Goal: Task Accomplishment & Management: Complete application form

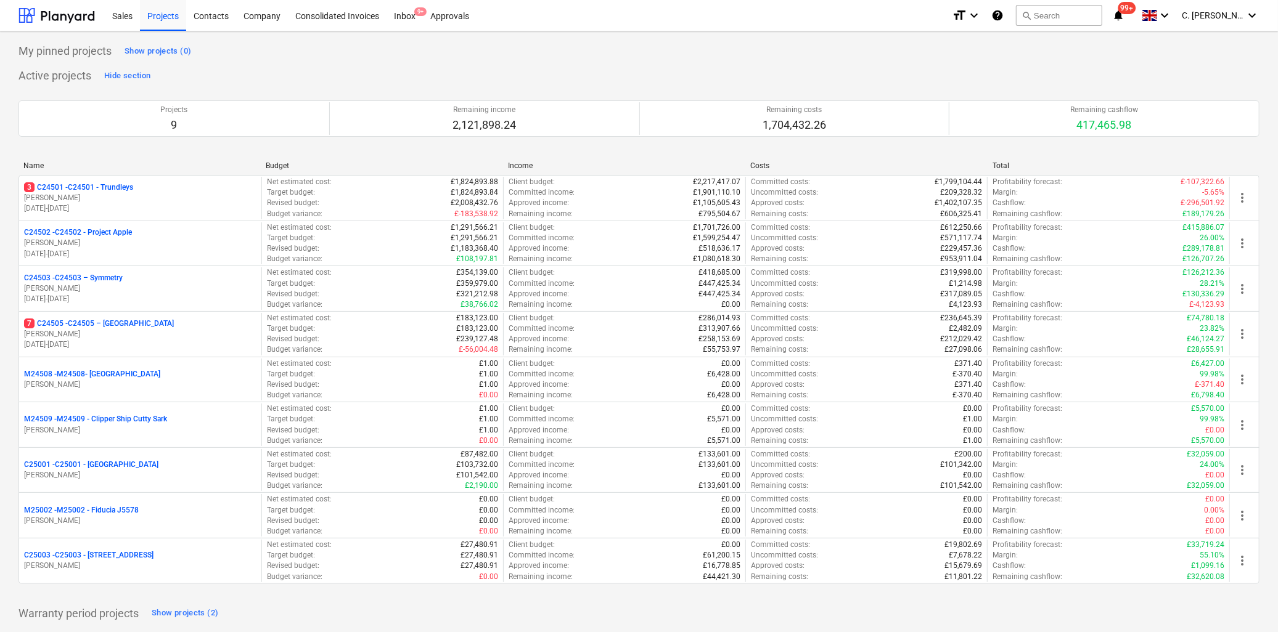
drag, startPoint x: 65, startPoint y: 202, endPoint x: 108, endPoint y: 205, distance: 43.2
click at [65, 202] on p "[PERSON_NAME]" at bounding box center [140, 198] width 232 height 10
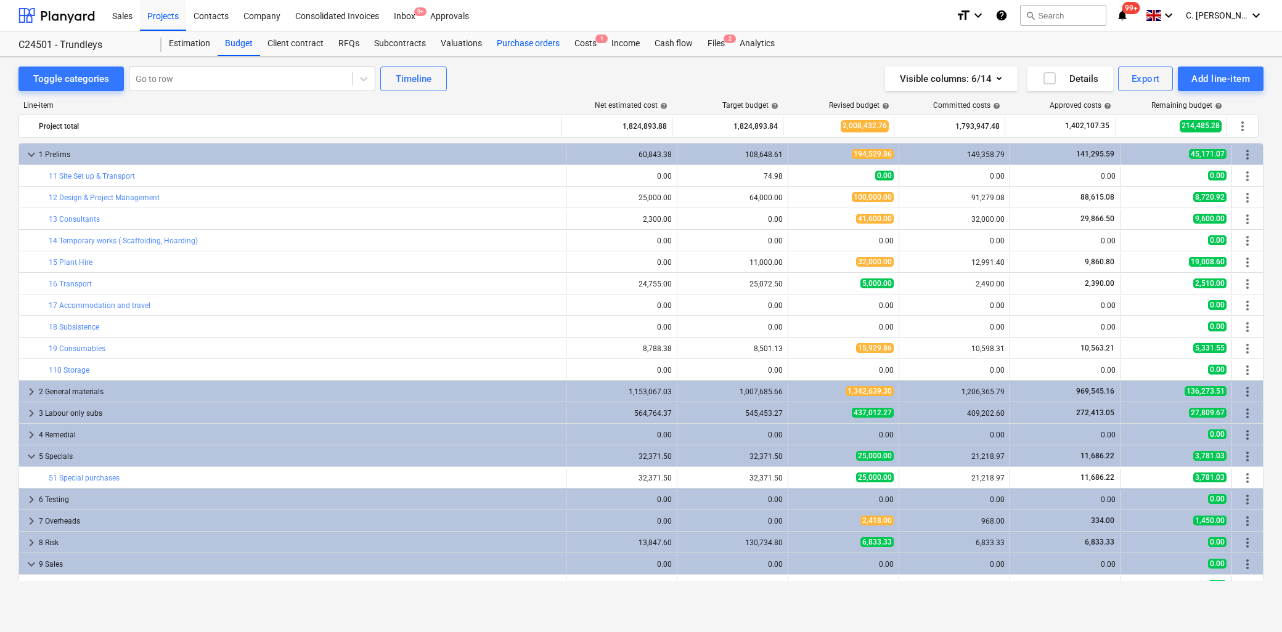
click at [521, 42] on div "Purchase orders" at bounding box center [528, 43] width 78 height 25
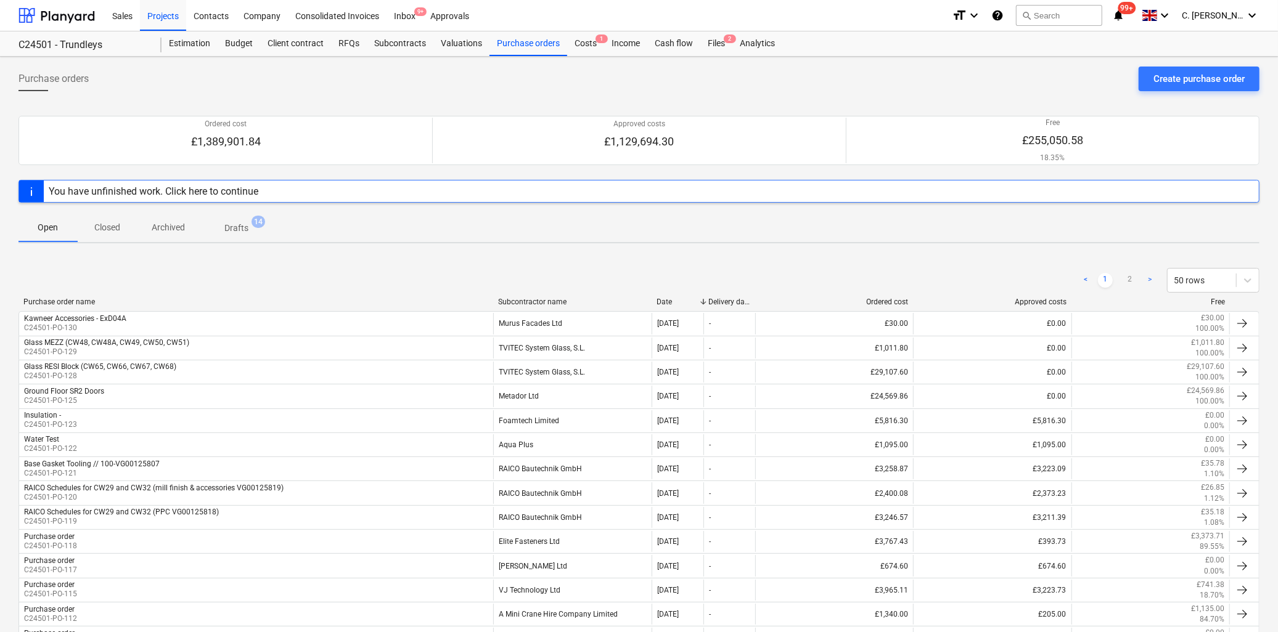
click at [549, 300] on div "Subcontractor name" at bounding box center [572, 302] width 149 height 9
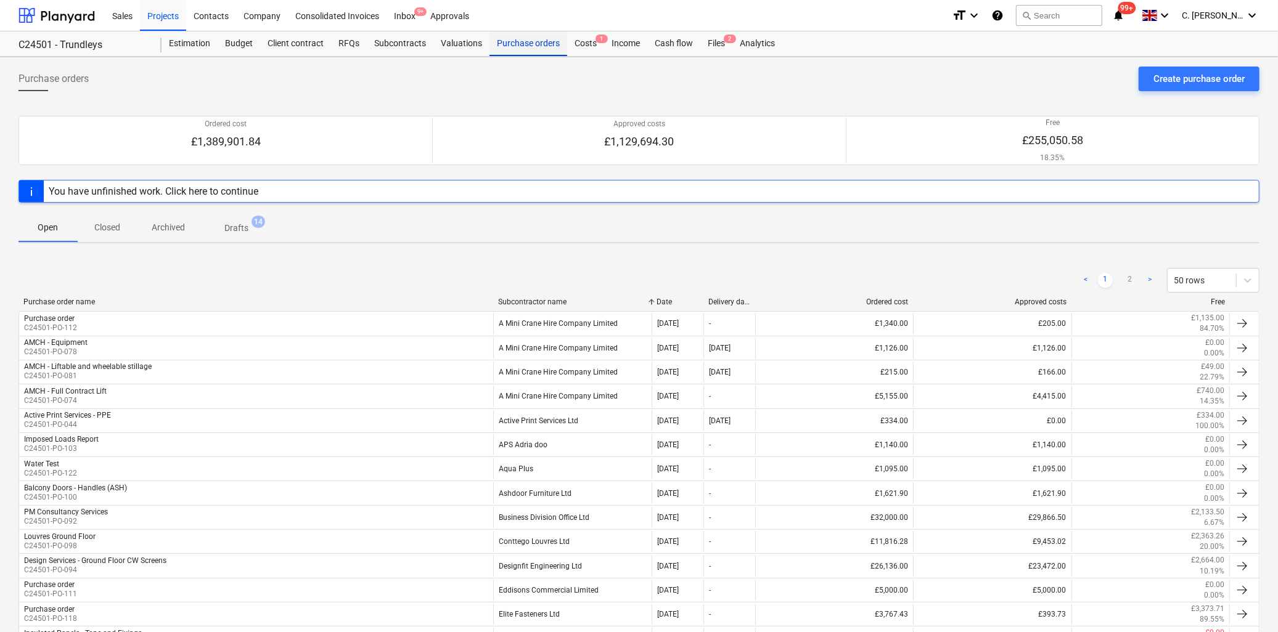
click at [528, 44] on div "Purchase orders" at bounding box center [528, 43] width 78 height 25
click at [236, 229] on p "Drafts" at bounding box center [236, 228] width 24 height 13
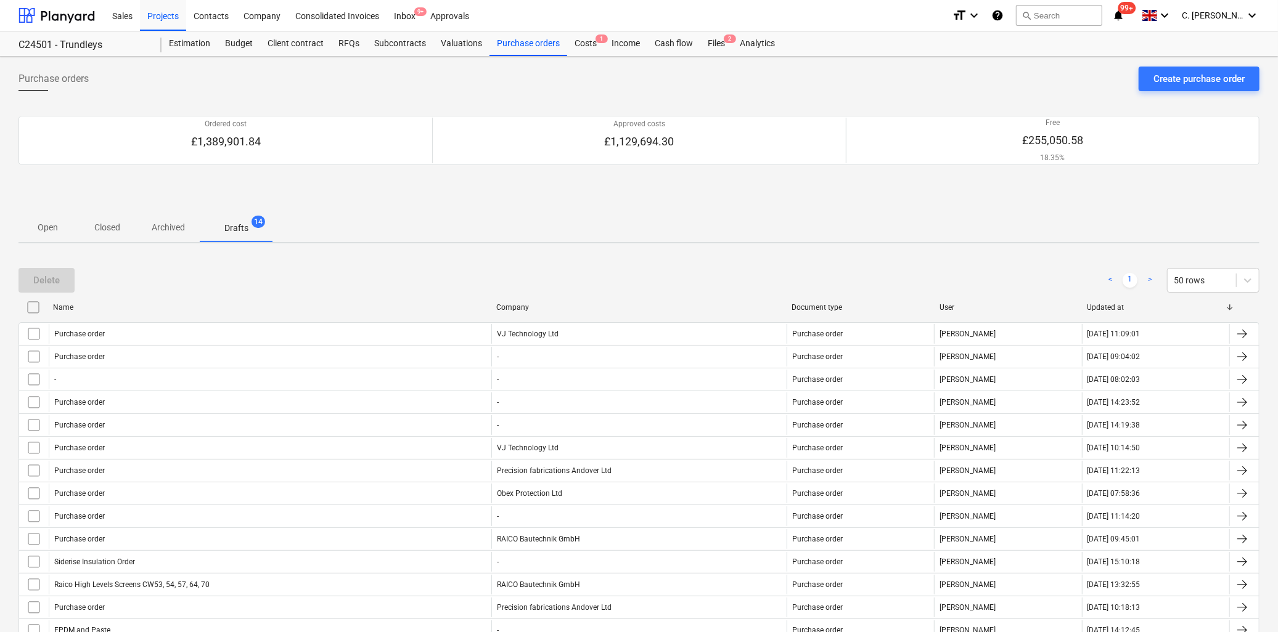
click at [946, 304] on div "User" at bounding box center [1008, 307] width 138 height 9
checkbox input "false"
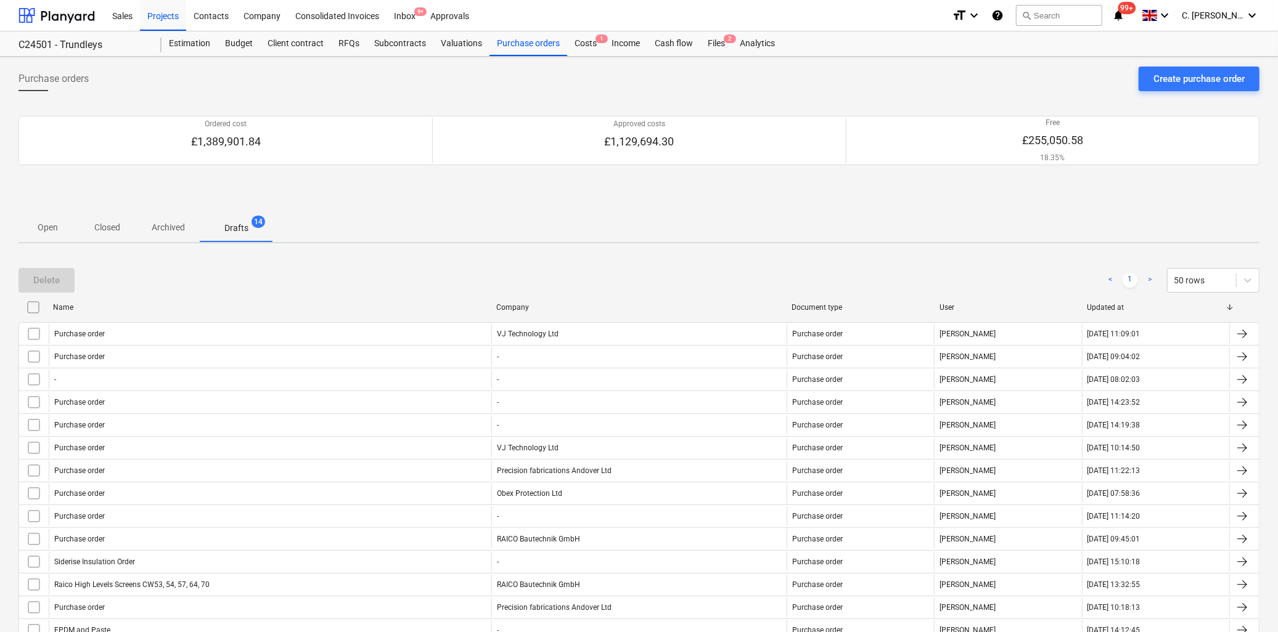
checkbox input "false"
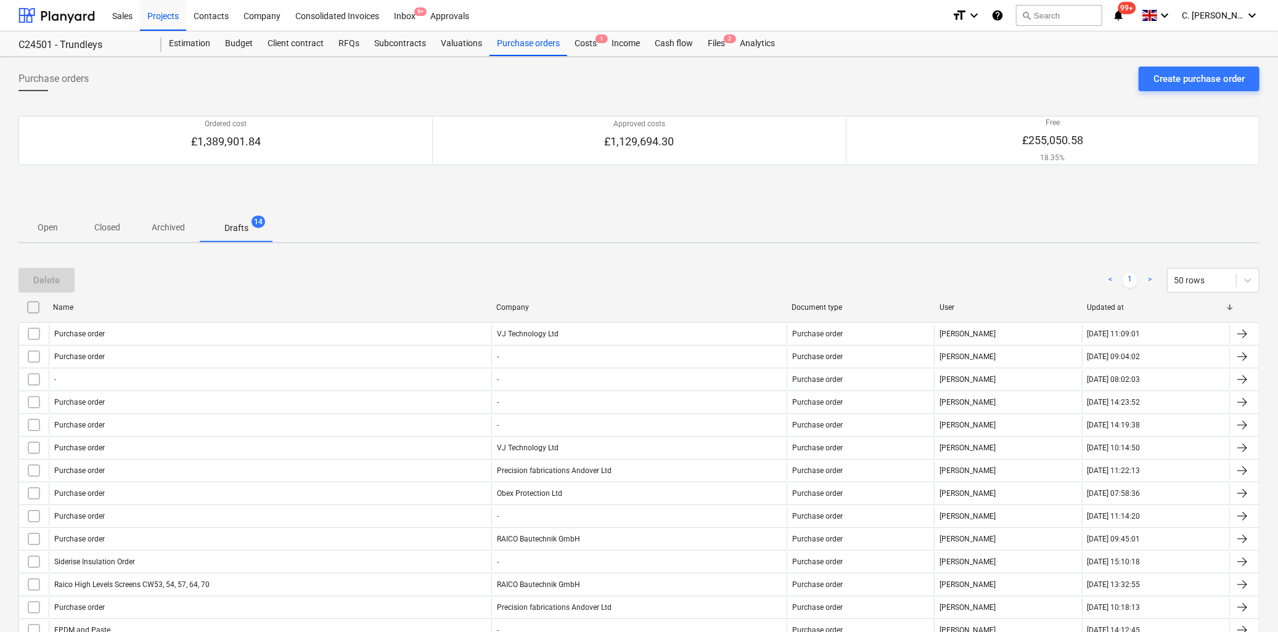
checkbox input "false"
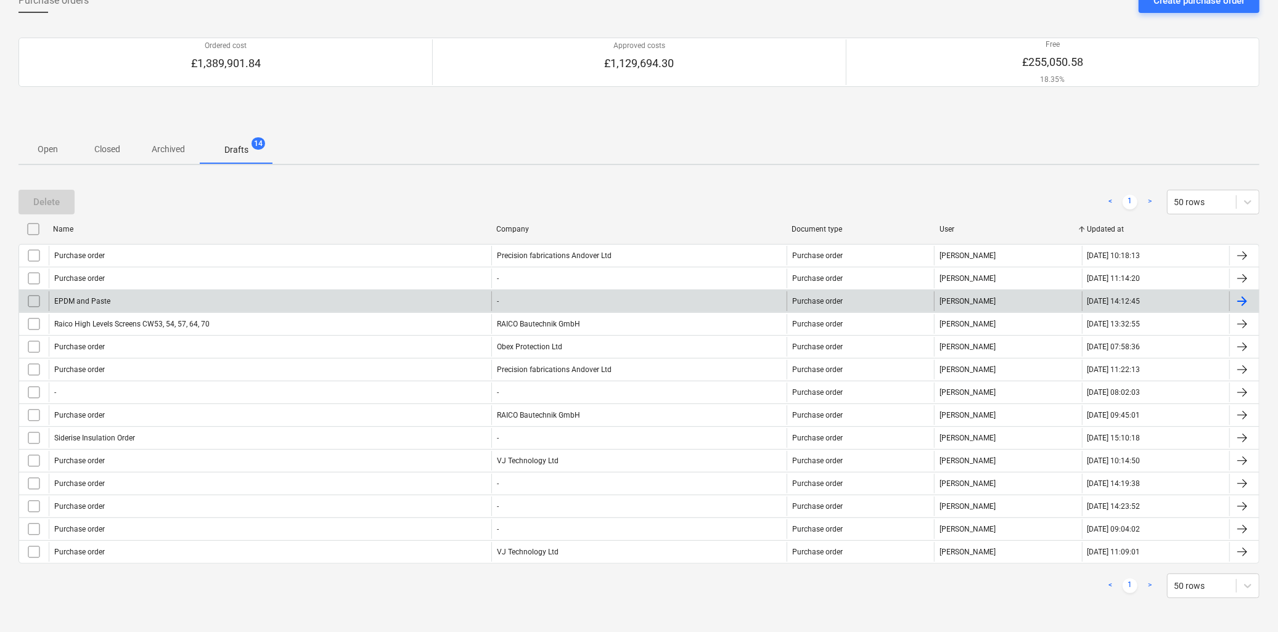
scroll to position [79, 0]
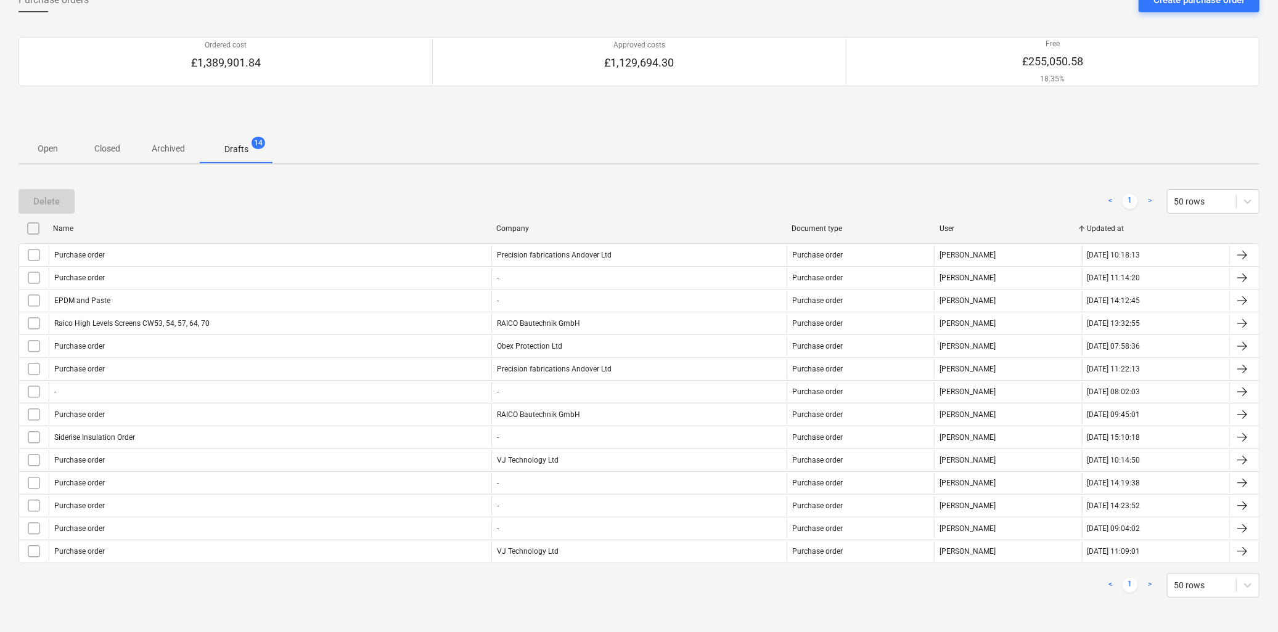
click at [31, 229] on input "checkbox" at bounding box center [33, 229] width 20 height 20
click at [40, 204] on div "Delete" at bounding box center [46, 202] width 27 height 16
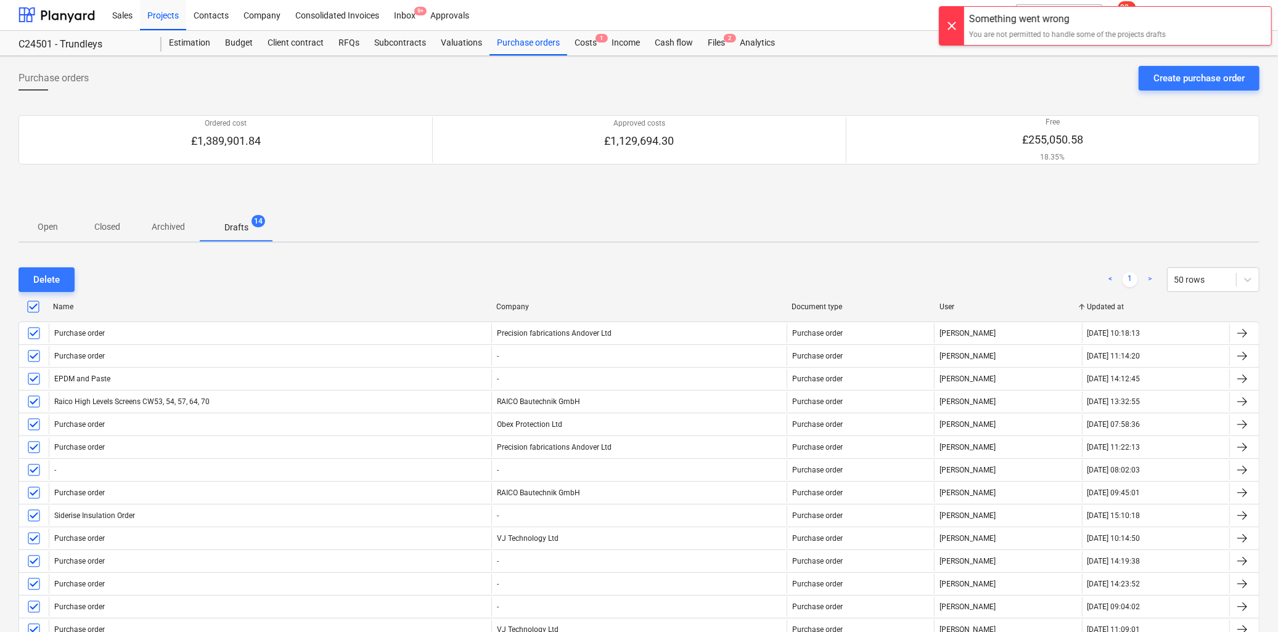
scroll to position [0, 0]
click at [149, 223] on span "Archived" at bounding box center [168, 228] width 63 height 20
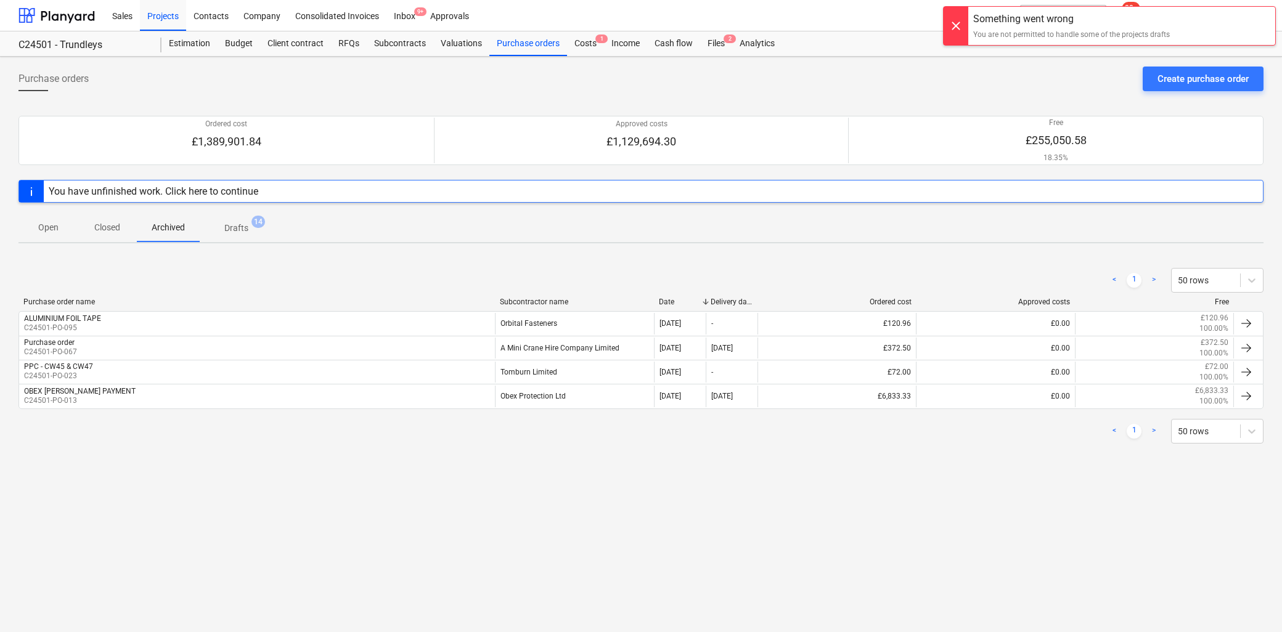
click at [97, 224] on p "Closed" at bounding box center [107, 227] width 30 height 13
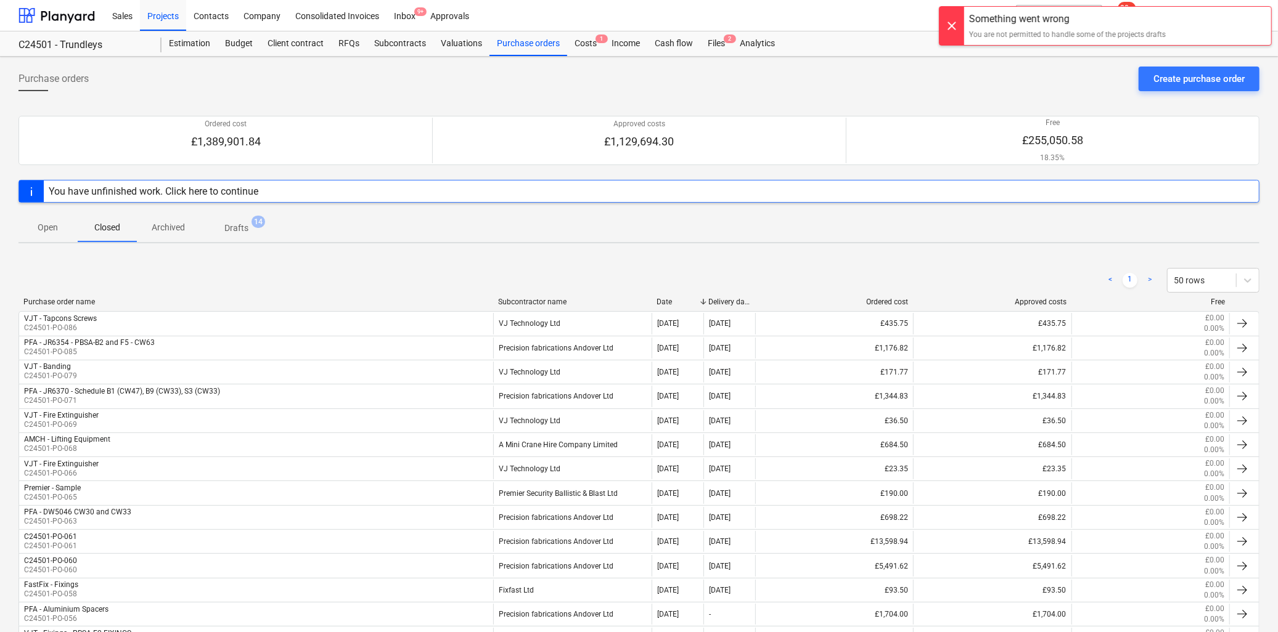
click at [253, 226] on span "14" at bounding box center [258, 222] width 14 height 12
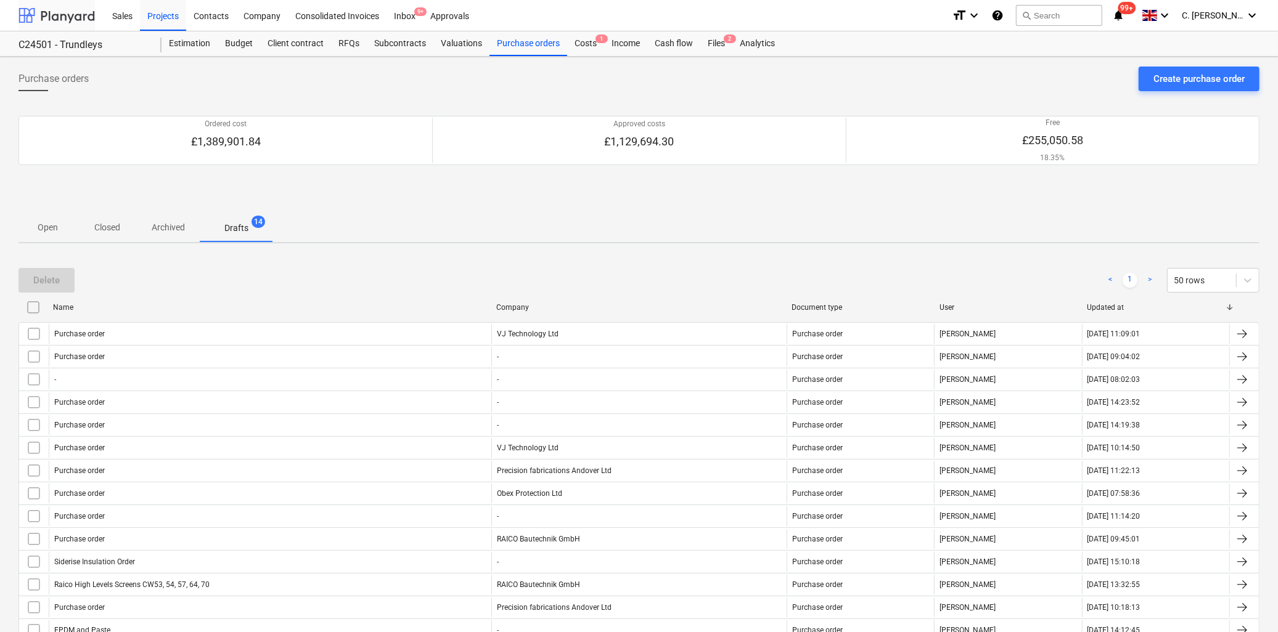
click at [68, 10] on div at bounding box center [56, 15] width 76 height 31
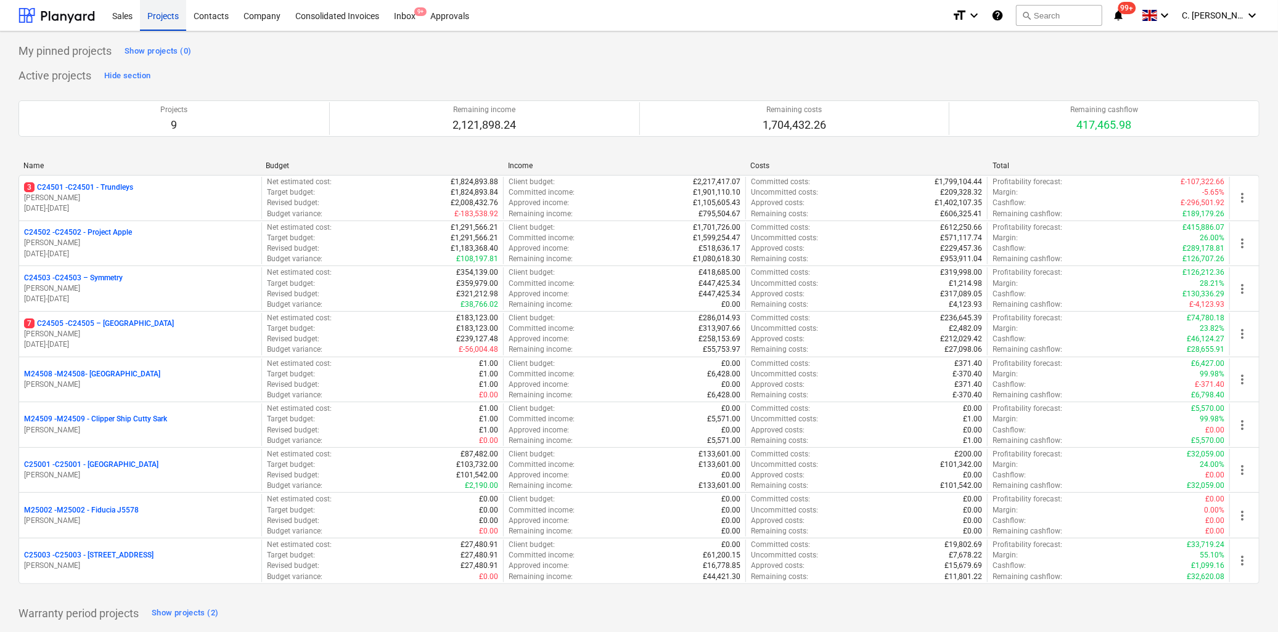
click at [155, 14] on div "Projects" at bounding box center [163, 14] width 46 height 31
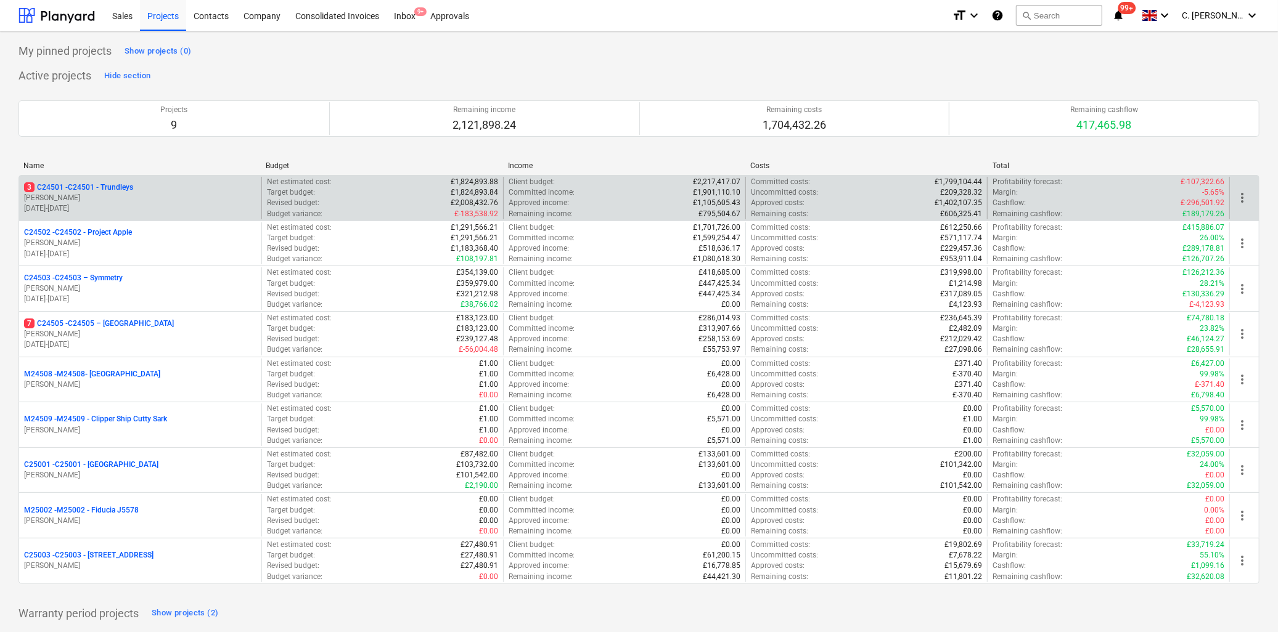
click at [58, 187] on p "3 C24501 - C24501 - Trundleys" at bounding box center [78, 187] width 109 height 10
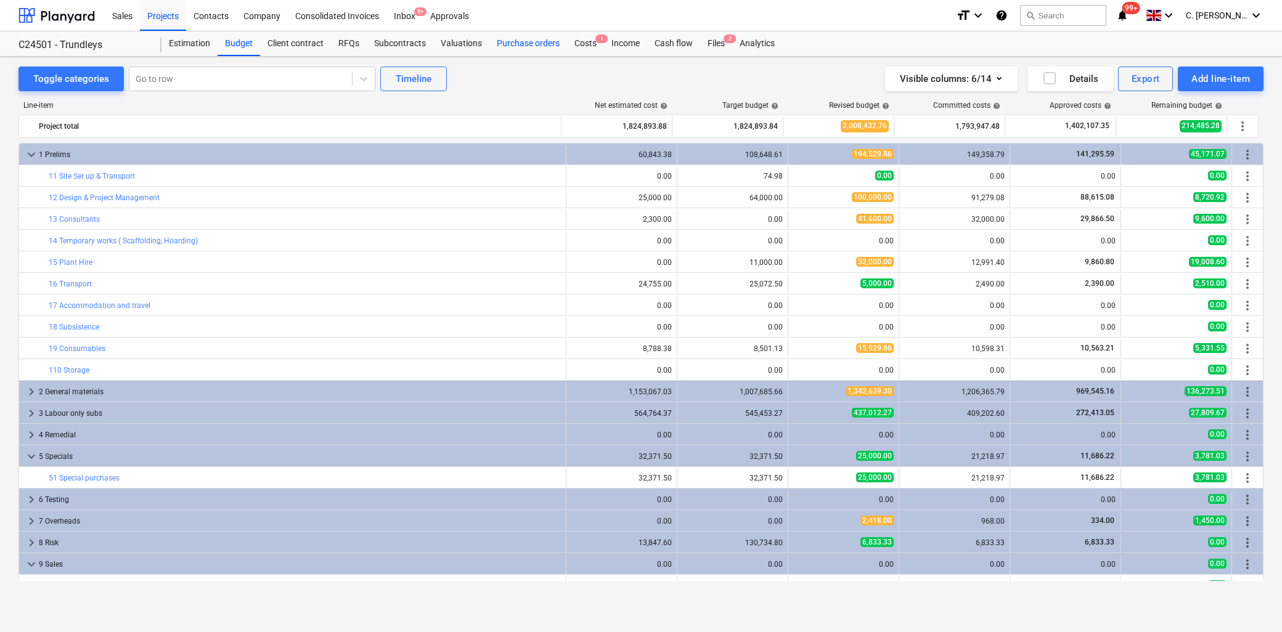
click at [521, 46] on div "Purchase orders" at bounding box center [528, 43] width 78 height 25
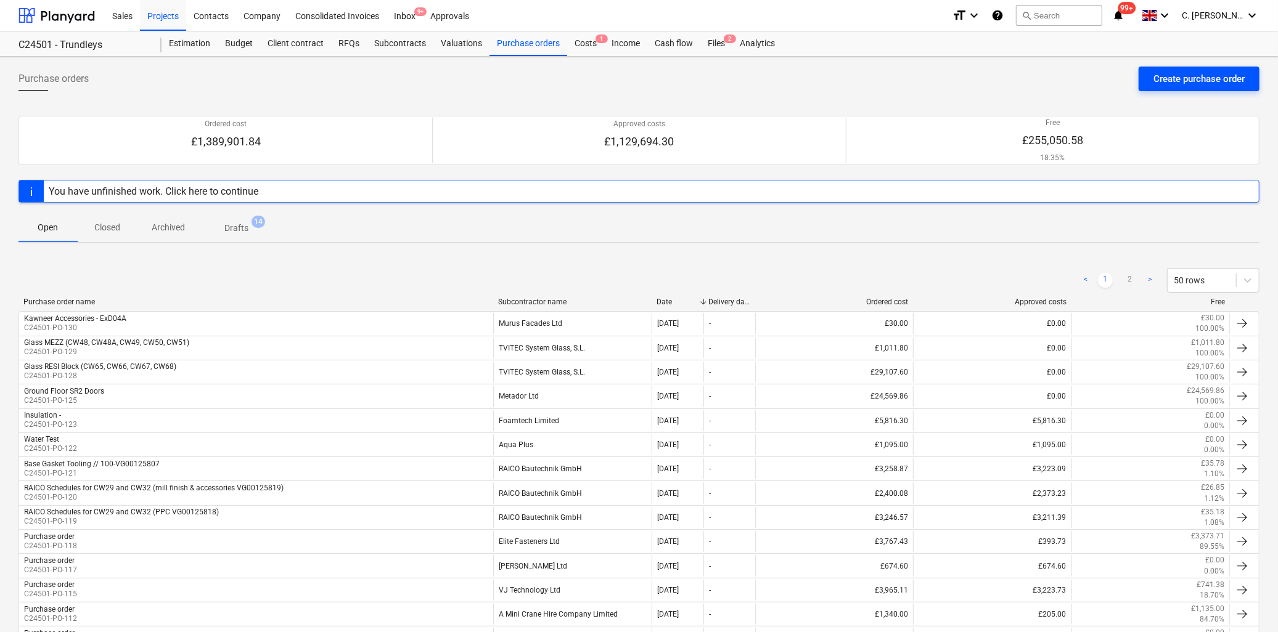
click at [1204, 85] on div "Create purchase order" at bounding box center [1198, 79] width 91 height 16
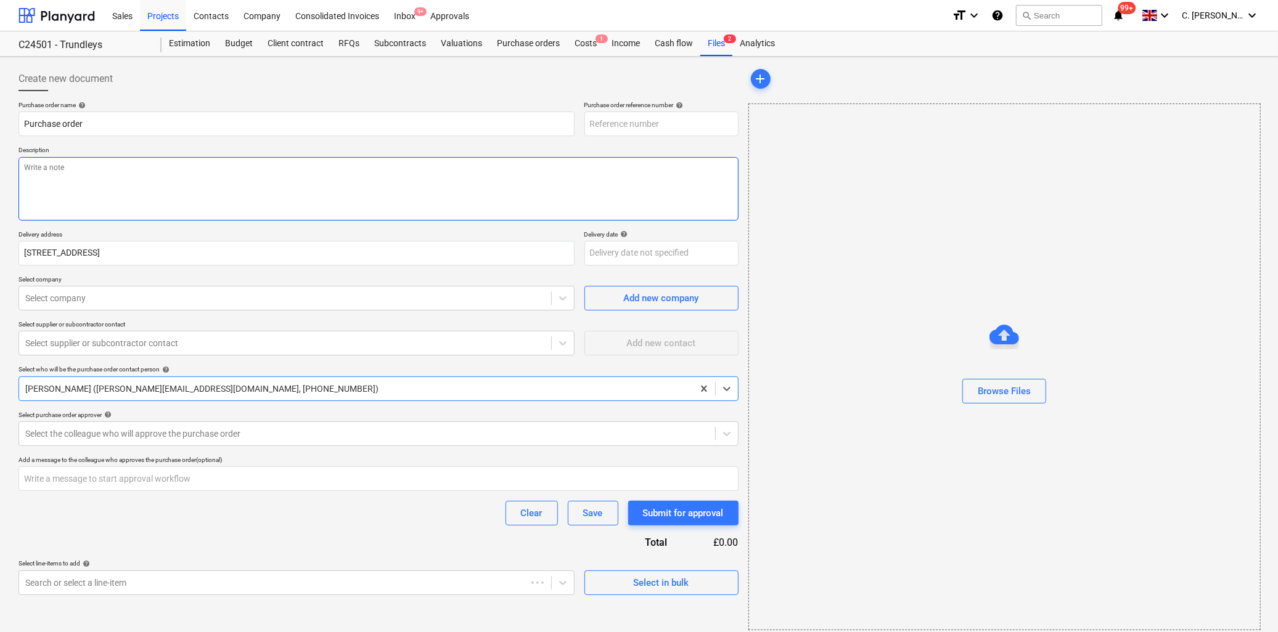
type textarea "x"
type input "C24501-PO-132"
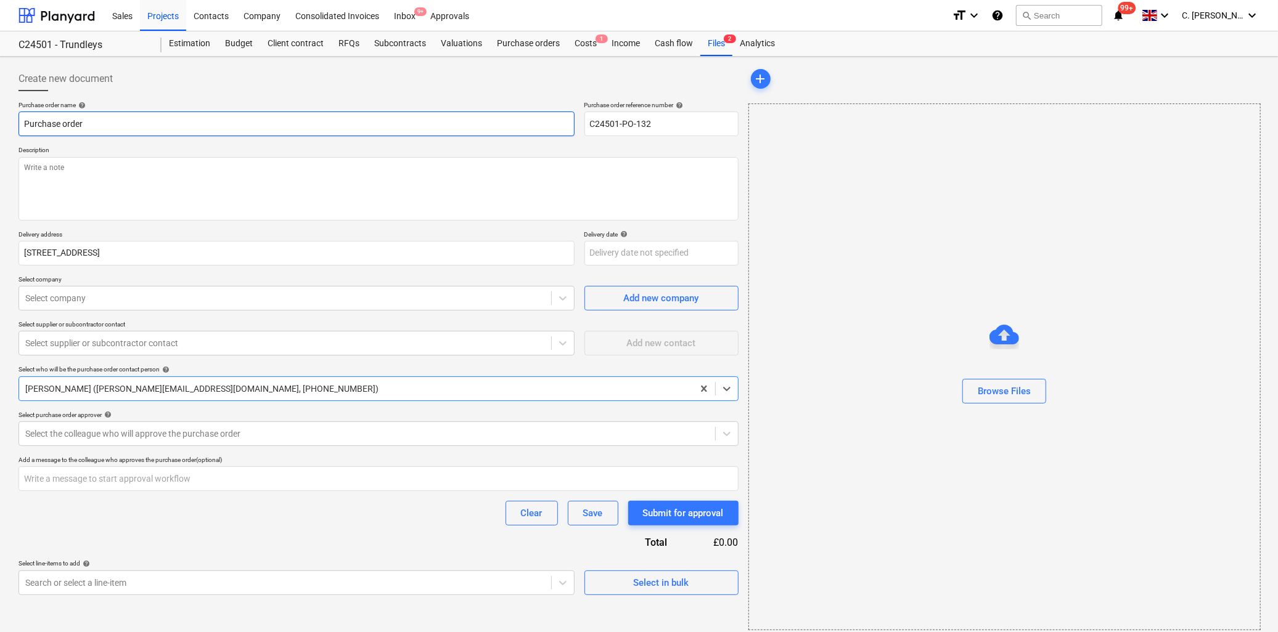
click at [78, 128] on input "Purchase order" at bounding box center [296, 124] width 556 height 25
drag, startPoint x: -94, startPoint y: 119, endPoint x: -100, endPoint y: 120, distance: 6.9
click at [0, 120] on html "Sales Projects Contacts Company Consolidated Invoices Inbox 9+ Approvals format…" at bounding box center [639, 316] width 1278 height 632
type textarea "x"
type input "R"
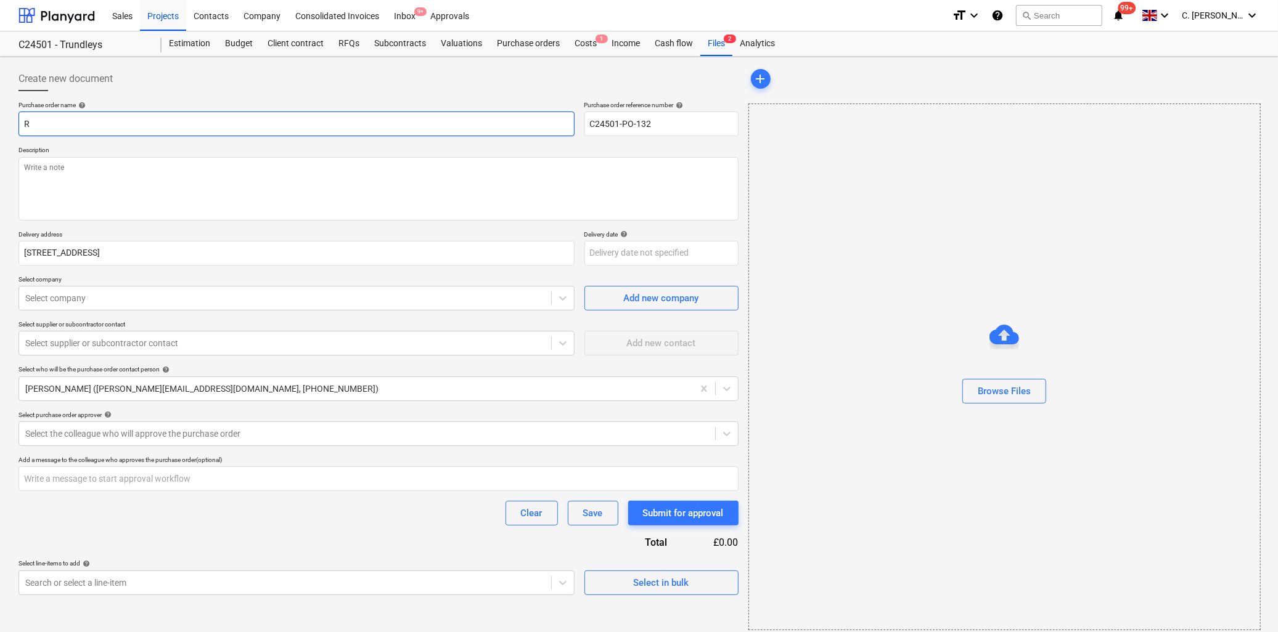
type textarea "x"
type input "RE"
type textarea "x"
type input "RES"
type textarea "x"
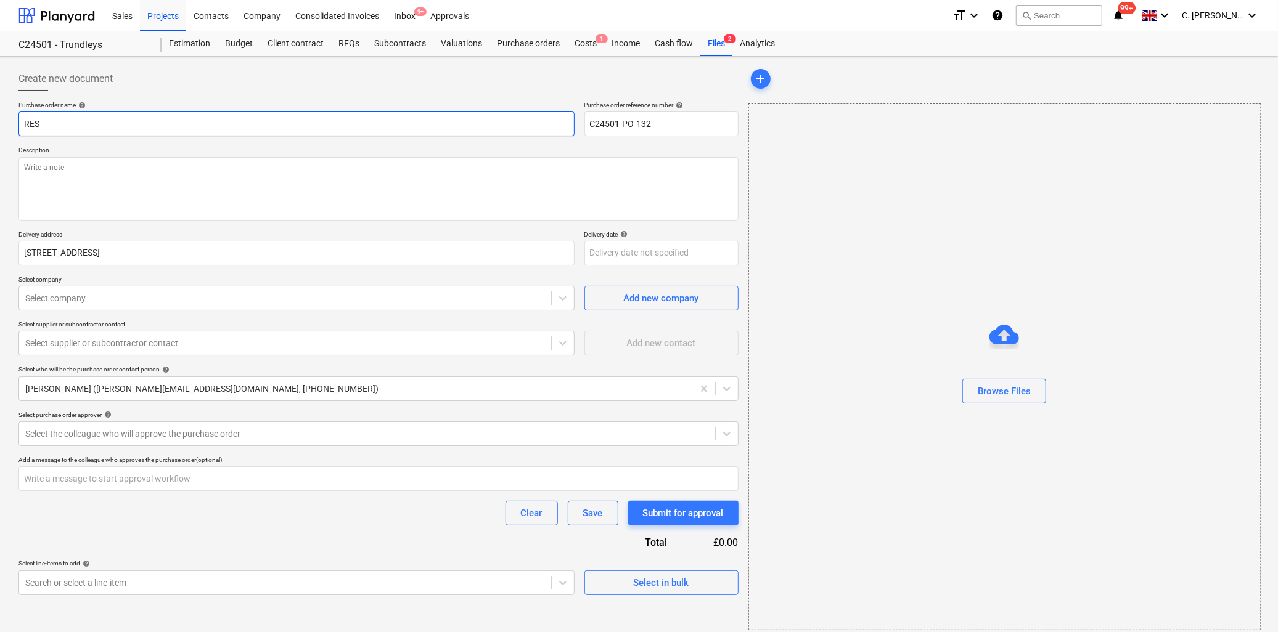
type input "RESI"
type textarea "x"
type input "RESI"
type textarea "x"
type input "RESI V"
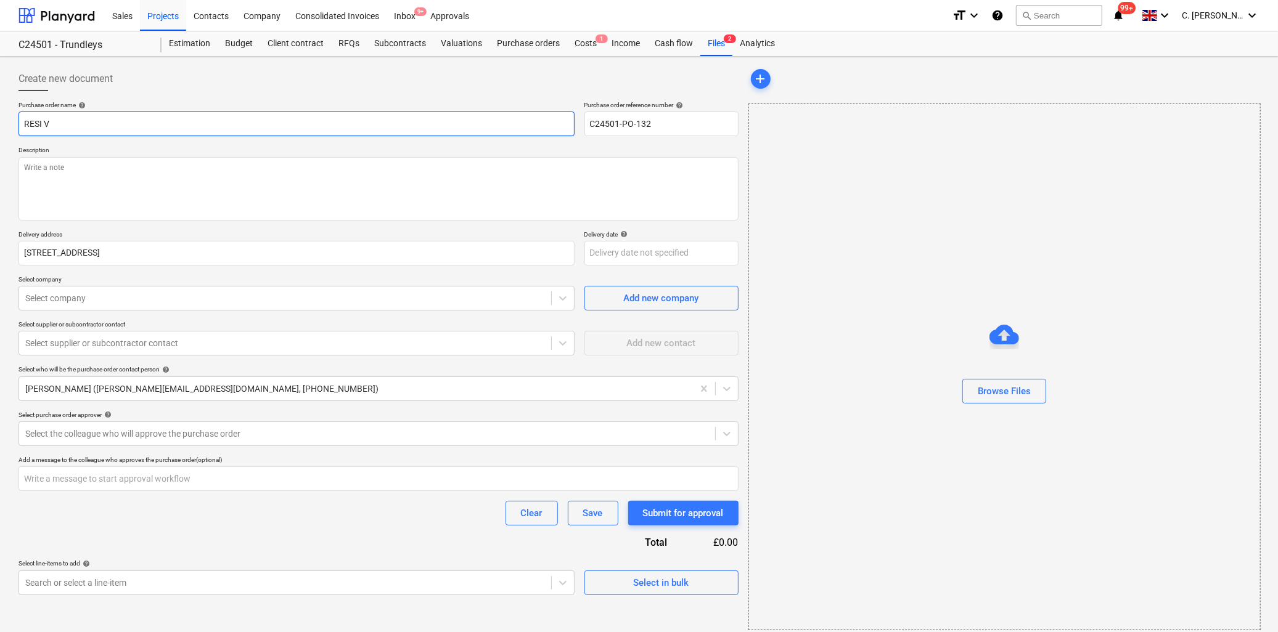
type textarea "x"
type input "RESI VE"
type textarea "x"
type input "RESI VEN"
type textarea "x"
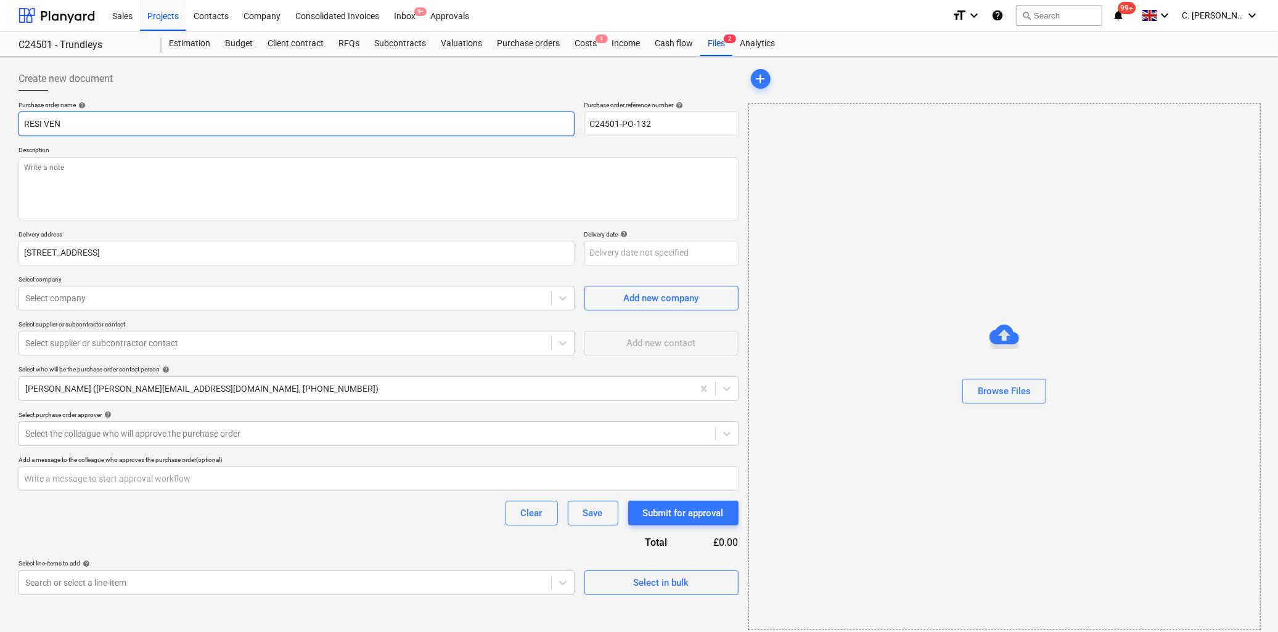
type input "RESI VENT"
type textarea "x"
type input "RESI VENTS"
type textarea "x"
type input "RESI VENTS"
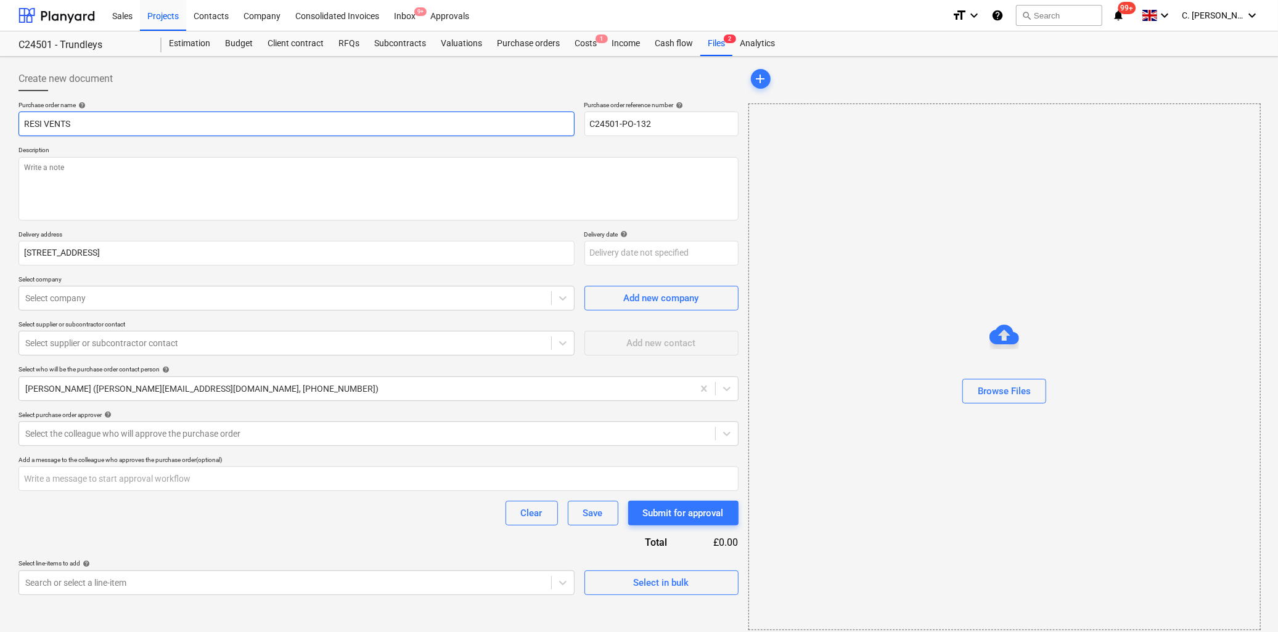
type textarea "x"
type input "RESI VENTS ("
type textarea "x"
type input "RESI VENTS (C"
type textarea "x"
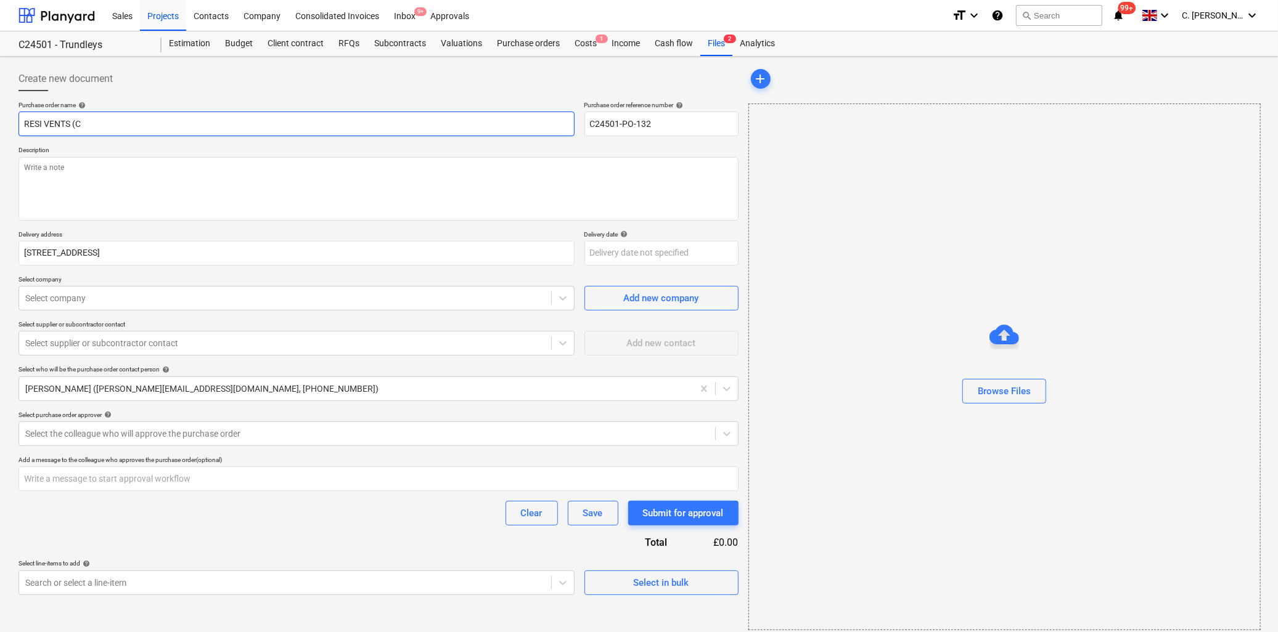
type input "RESI VENTS (CW"
type textarea "x"
type input "RESI VENTS (CW6"
type textarea "x"
type input "RESI VENTS (CW68"
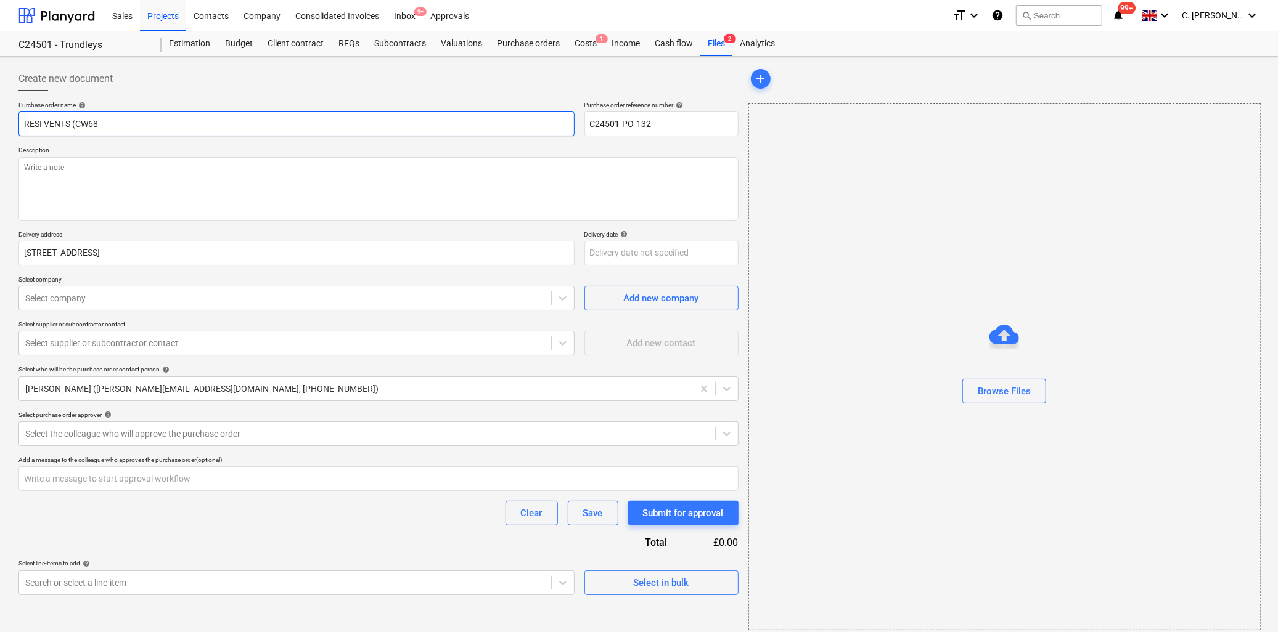
type textarea "x"
type input "RESI VENTS (CW6"
type textarea "x"
type input "RESI VENTS (CW65"
type textarea "x"
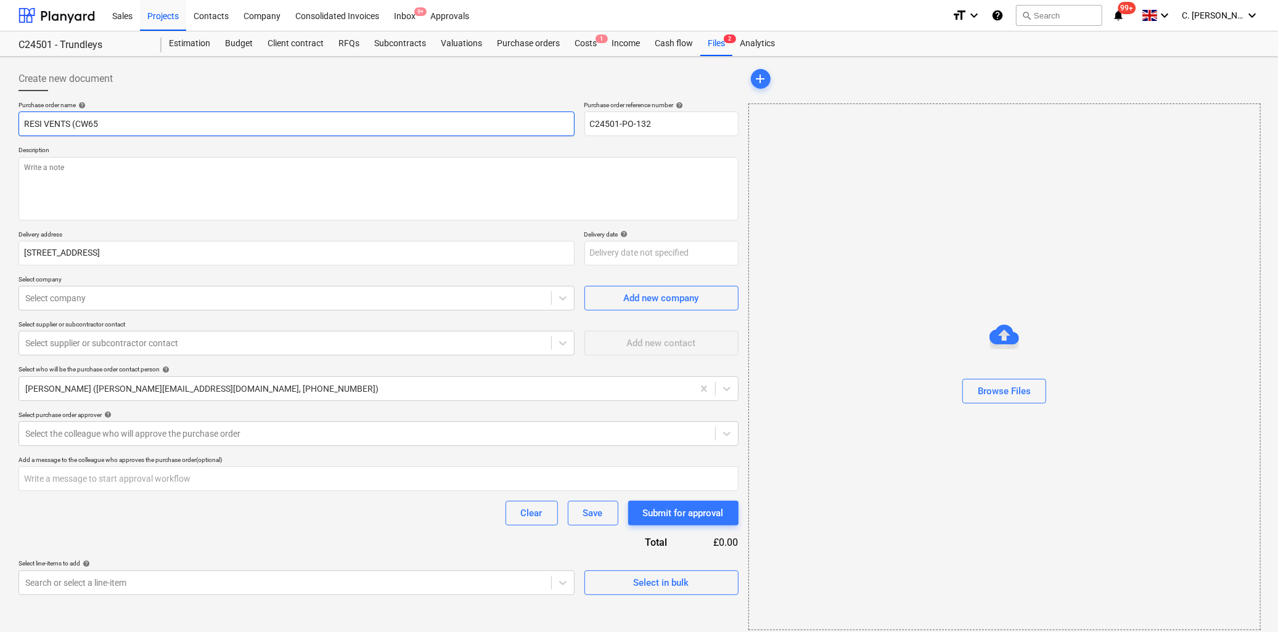
type input "RESI VENTS (CW65,"
type textarea "x"
type input "RESI VENTS (CW65,"
type textarea "x"
type input "RESI VENTS (CW65, C"
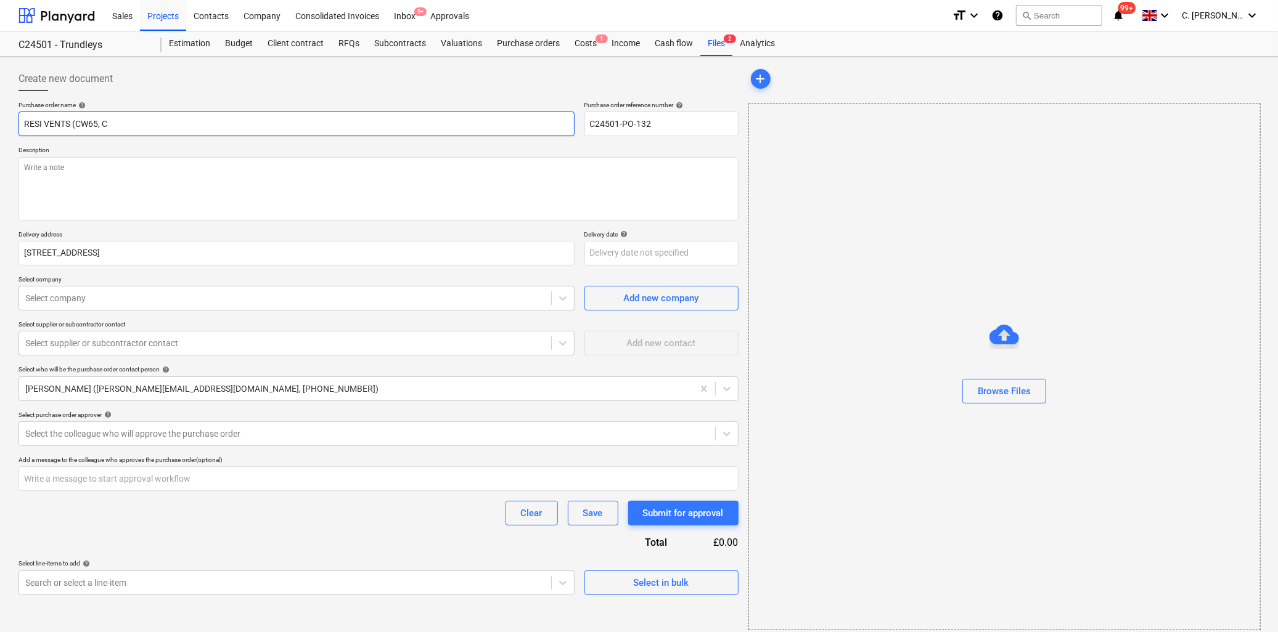
type textarea "x"
type input "RESI VENTS (CW65, CW"
type textarea "x"
type input "RESI VENTS (CW65, CW6"
type textarea "x"
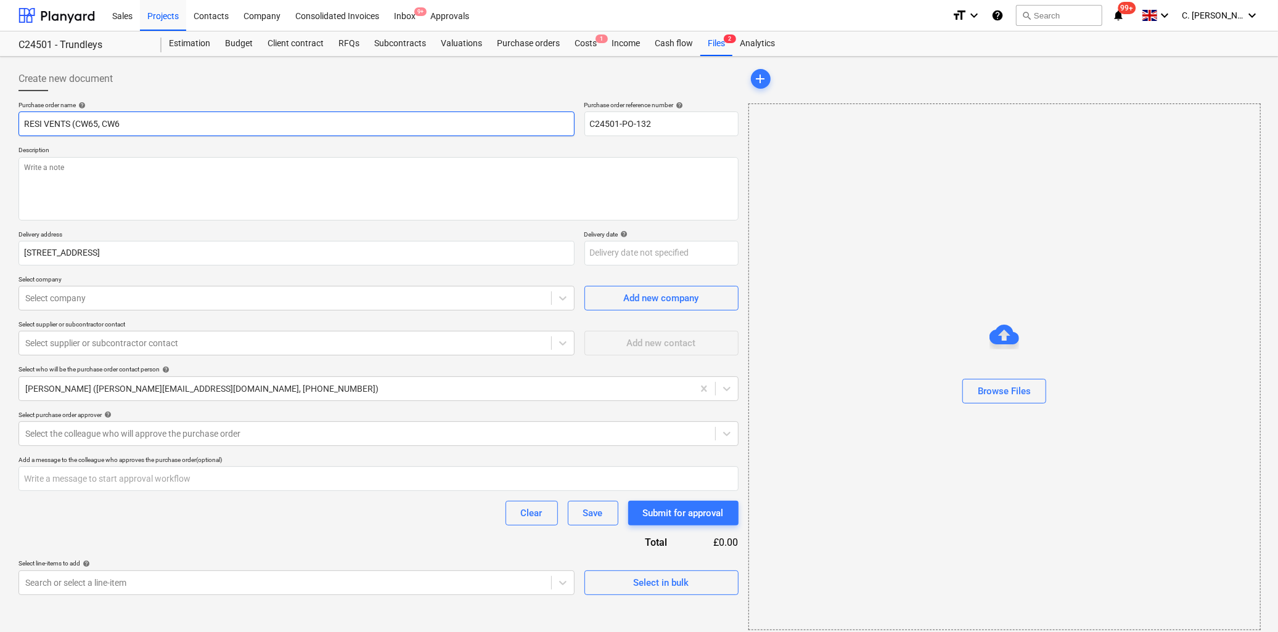
type input "RESI VENTS (CW65, CW66"
type textarea "x"
type input "RESI VENTS (CW65, CW66,"
type textarea "x"
type input "RESI VENTS (CW65, CW66, C"
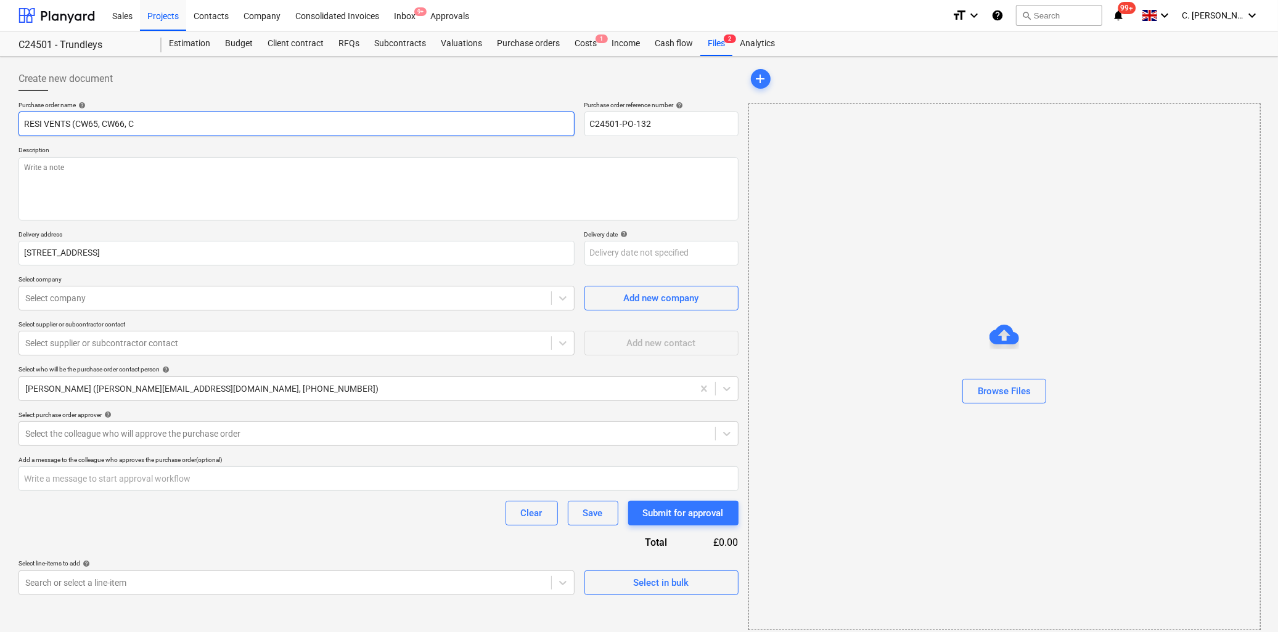
type textarea "x"
type input "RESI VENTS (CW65, CW66, CW"
type textarea "x"
type input "RESI VENTS (CW65, CW66, CW6"
type textarea "x"
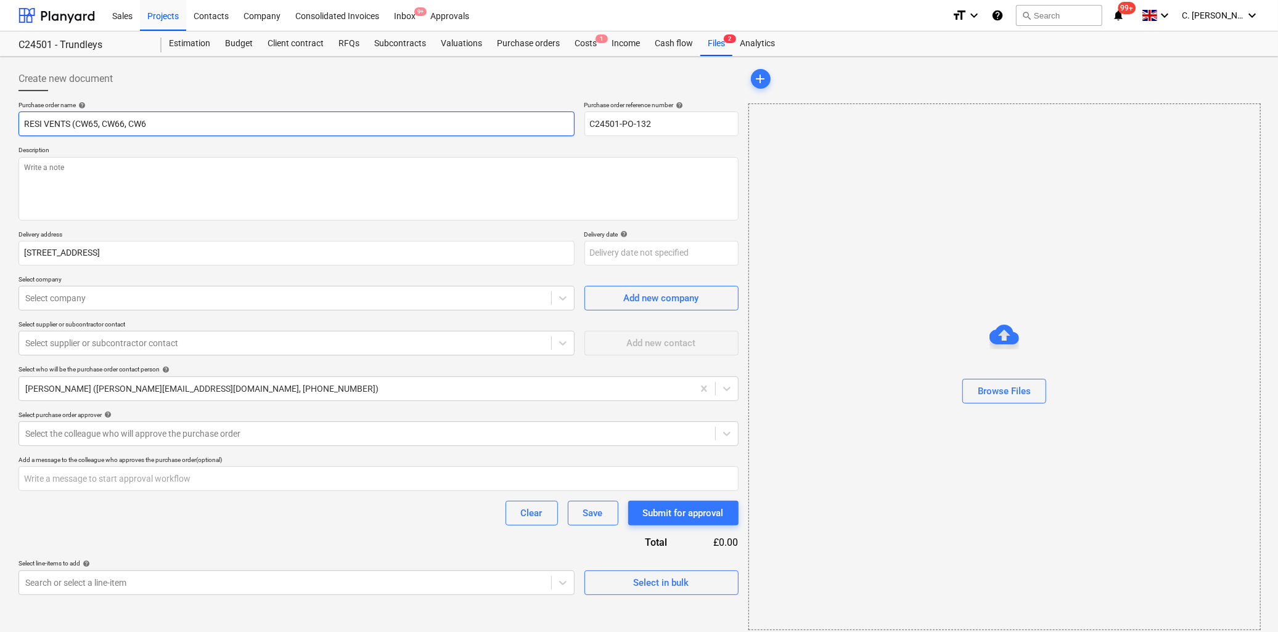
type input "RESI VENTS (CW65, CW66, CW67"
type textarea "x"
type input "RESI VENTS (CW65, CW66, CW67"
type textarea "x"
type input "RESI VENTS (CW65, CW66, CW67 &"
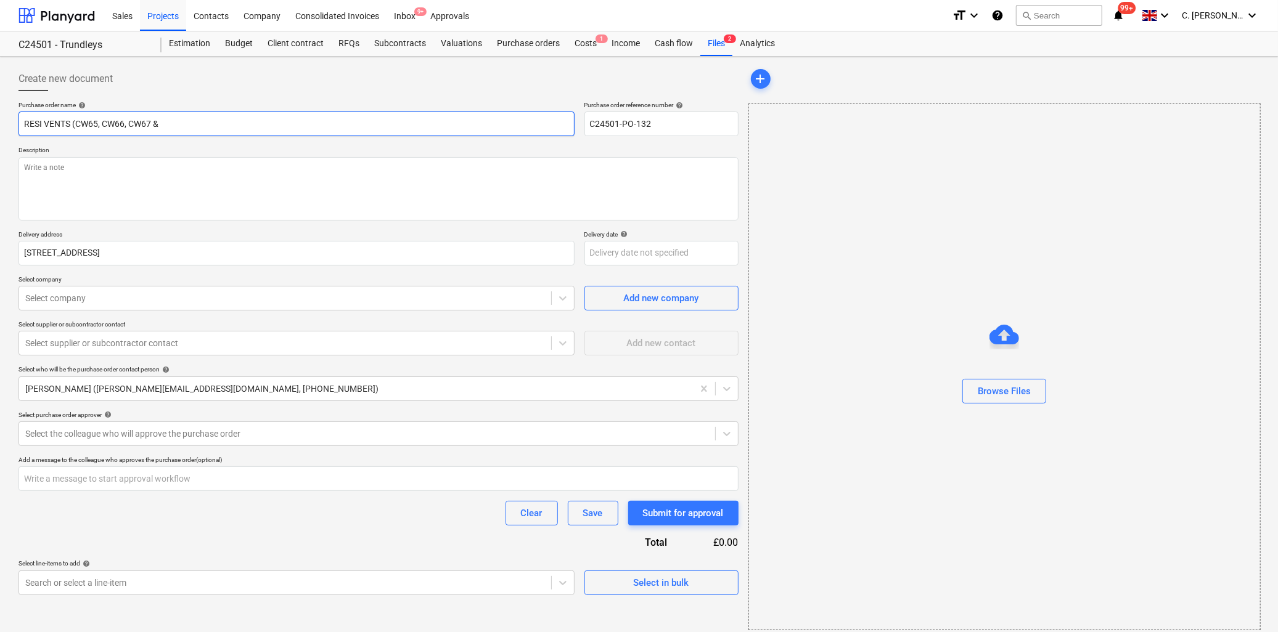
type textarea "x"
type input "RESI VENTS (CW65, CW66, CW67 &"
type textarea "x"
type input "RESI VENTS (CW65, CW66, CW67 & C"
type textarea "x"
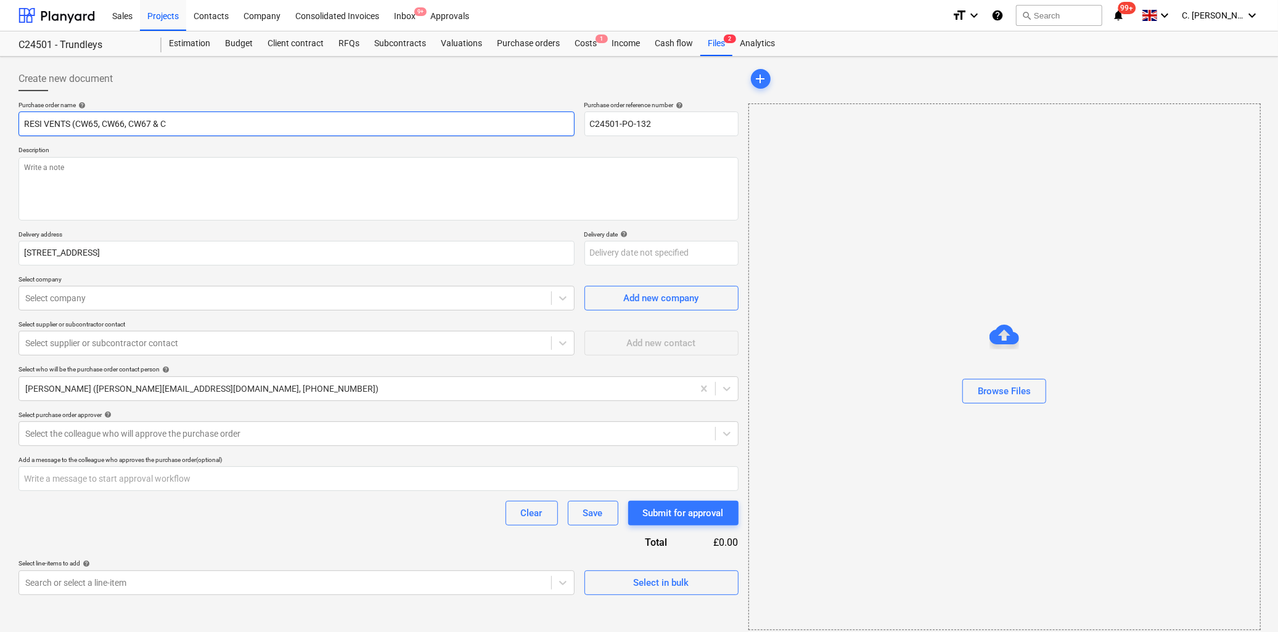
type input "RESI VENTS (CW65, CW66, CW67 & CW"
type textarea "x"
type input "RESI VENTS (CW65, CW66, CW67 & CW6"
type textarea "x"
type input "RESI VENTS (CW65, CW66, CW67 & CW68"
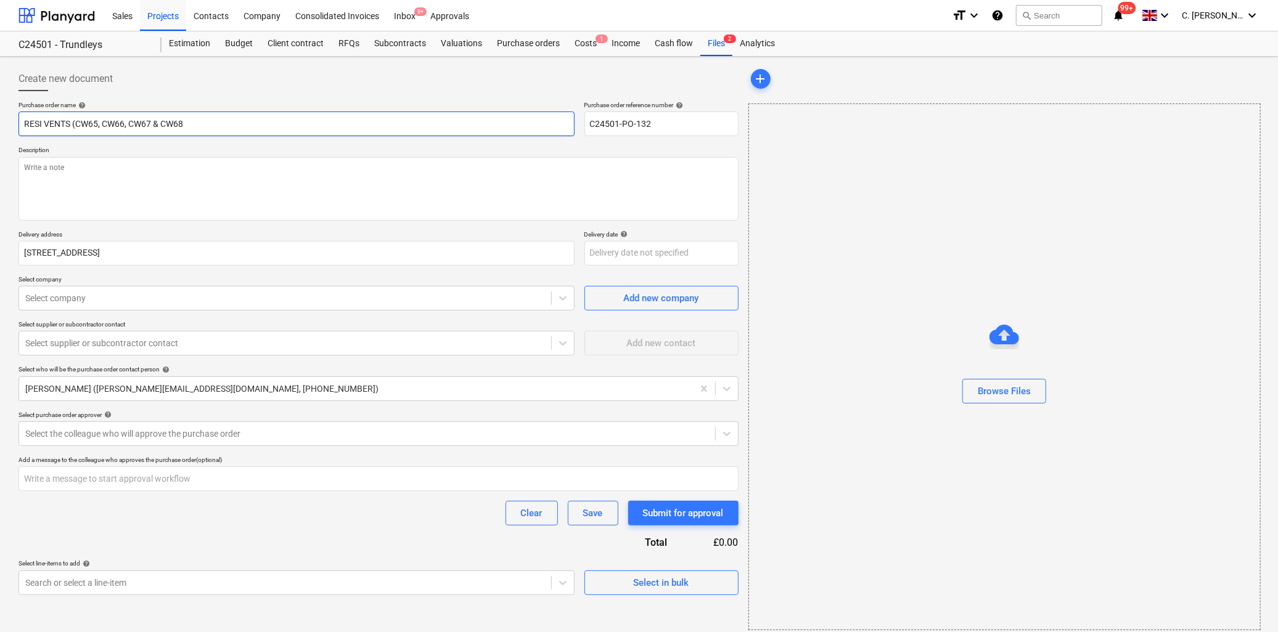
type textarea "x"
type input "RESI VENTS (CW65, CW66, CW67 & CW68)"
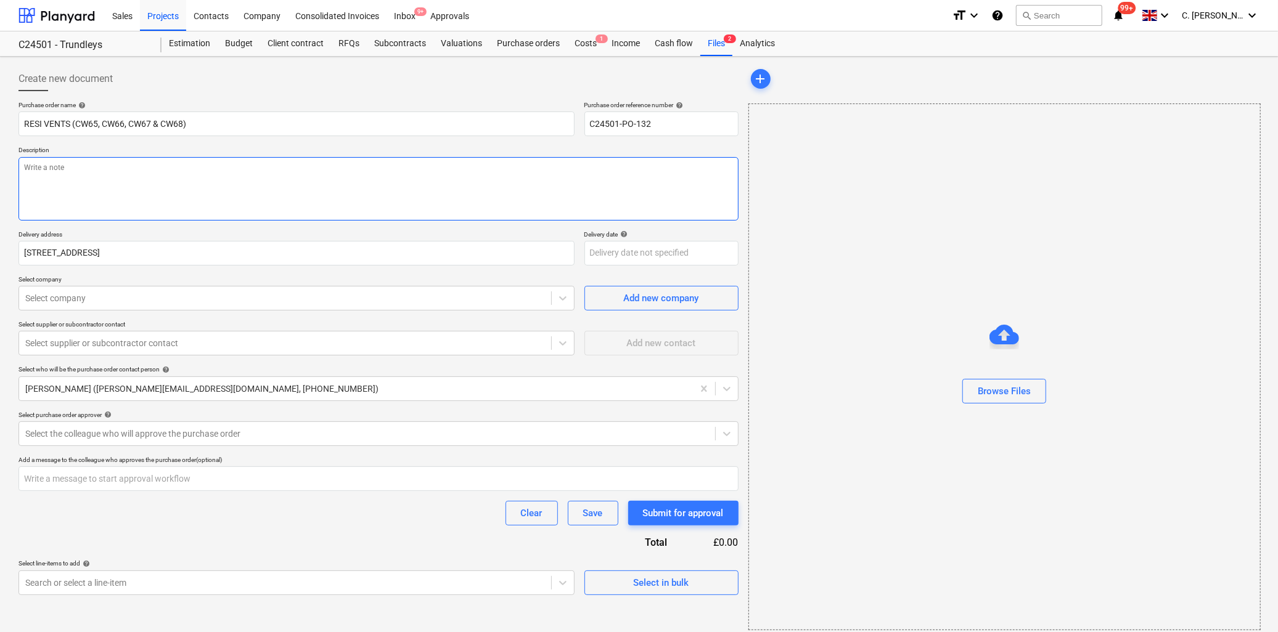
click at [141, 194] on textarea at bounding box center [378, 188] width 720 height 63
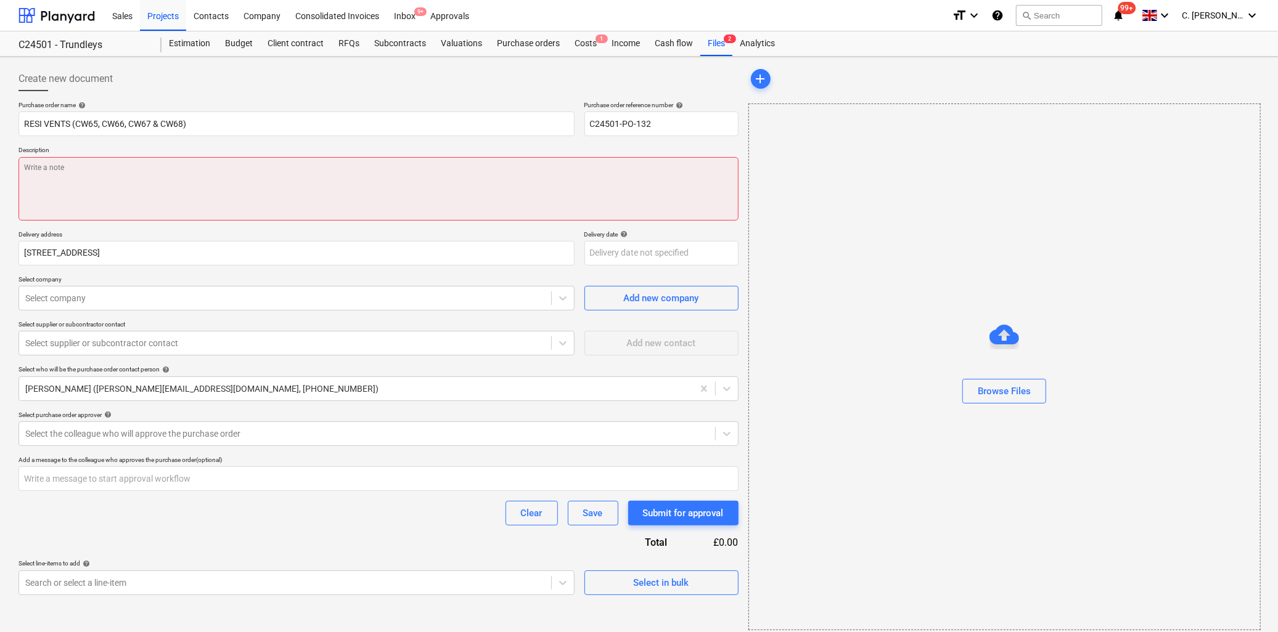
click at [112, 189] on textarea at bounding box center [378, 188] width 720 height 63
type textarea "x"
type textarea "O"
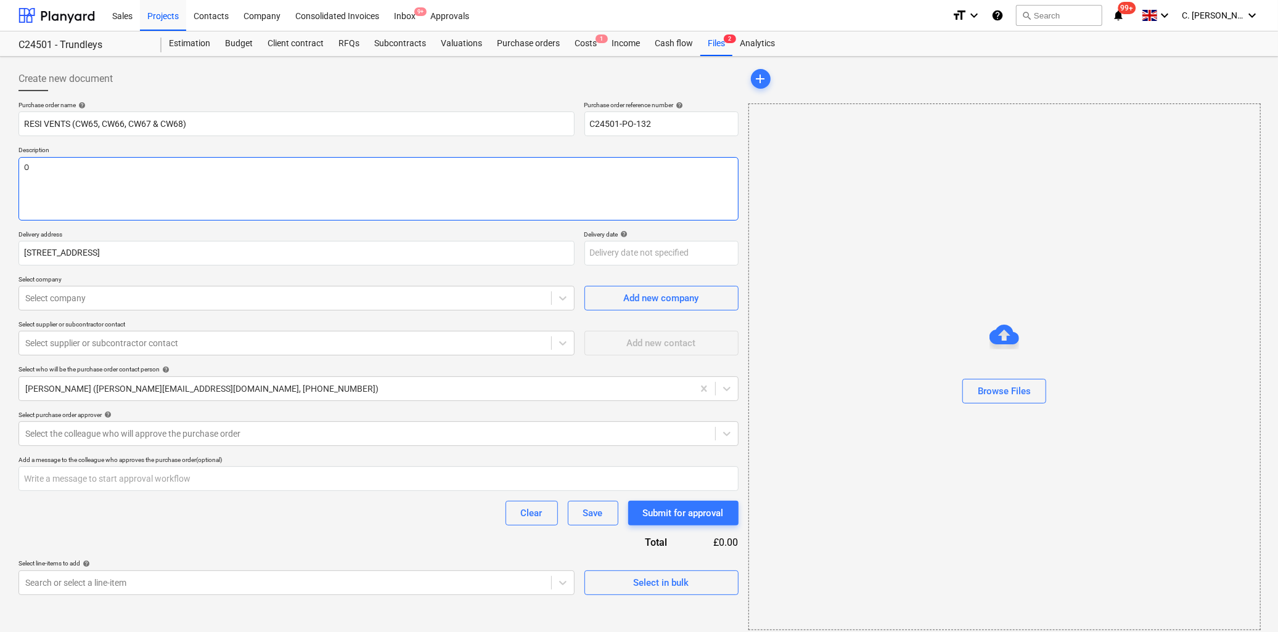
type textarea "x"
type textarea "Of"
type textarea "x"
type textarea "Off"
type textarea "x"
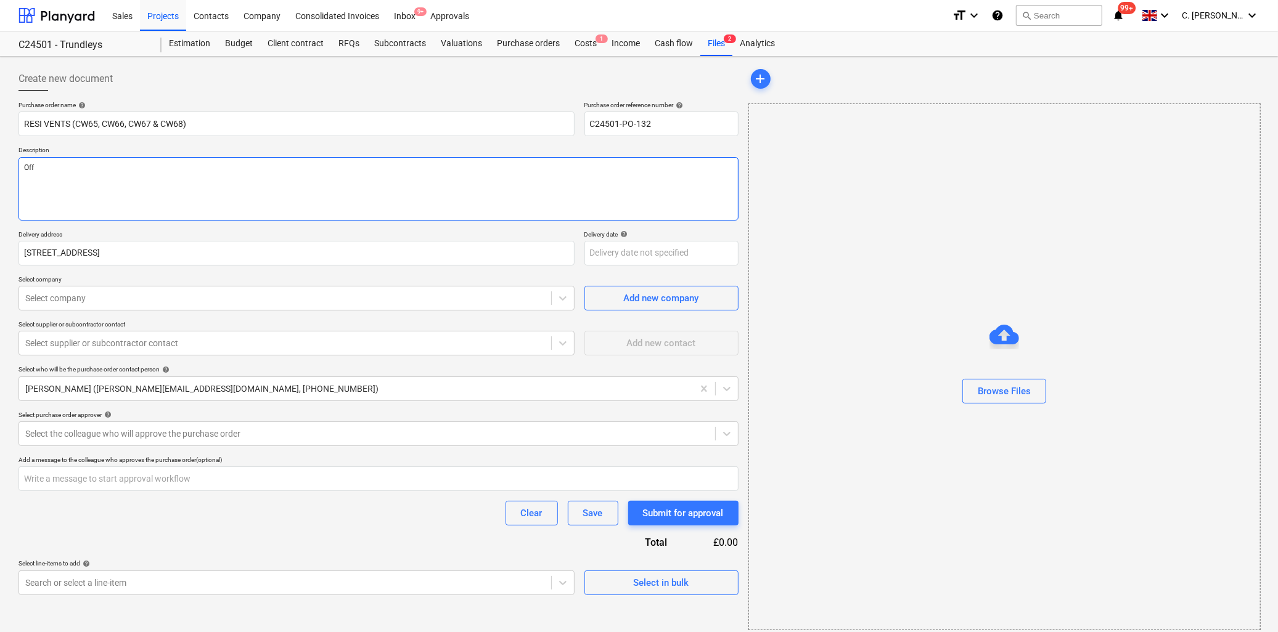
type textarea "Offe"
type textarea "x"
type textarea "Offer"
paste textarea "VG00127272"
type textarea "x"
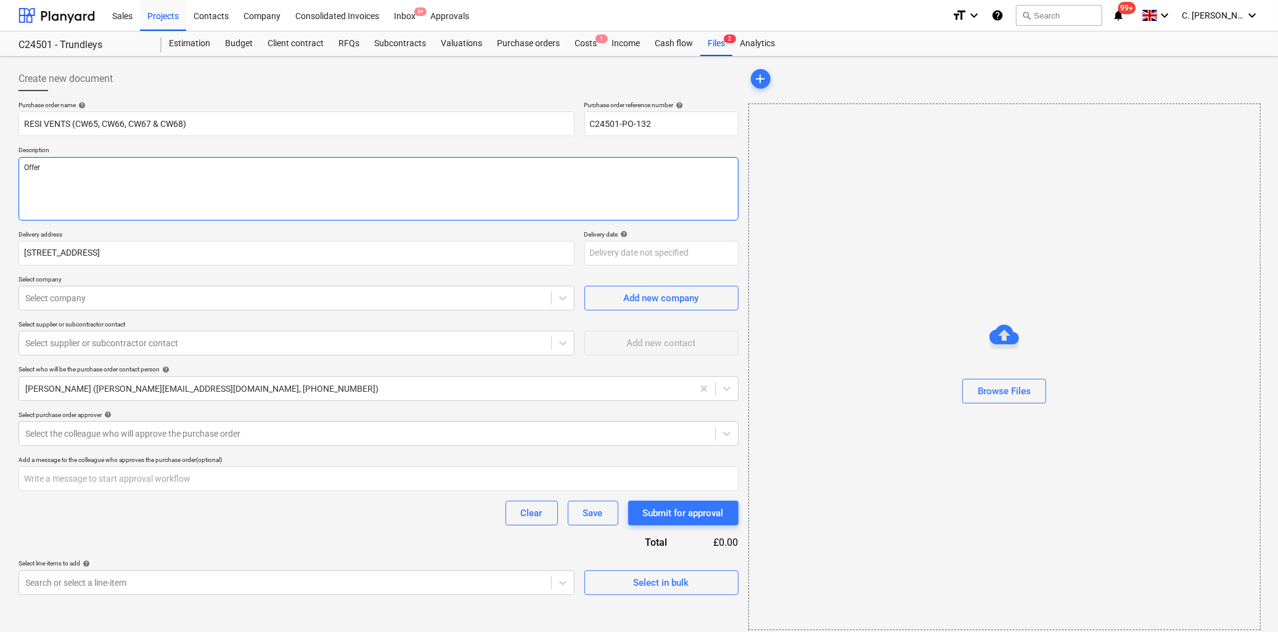
type textarea "Offer VG00127272"
type textarea "x"
type textarea "Offer VG00127272"
type textarea "x"
type textarea "Offer VG00127272 D"
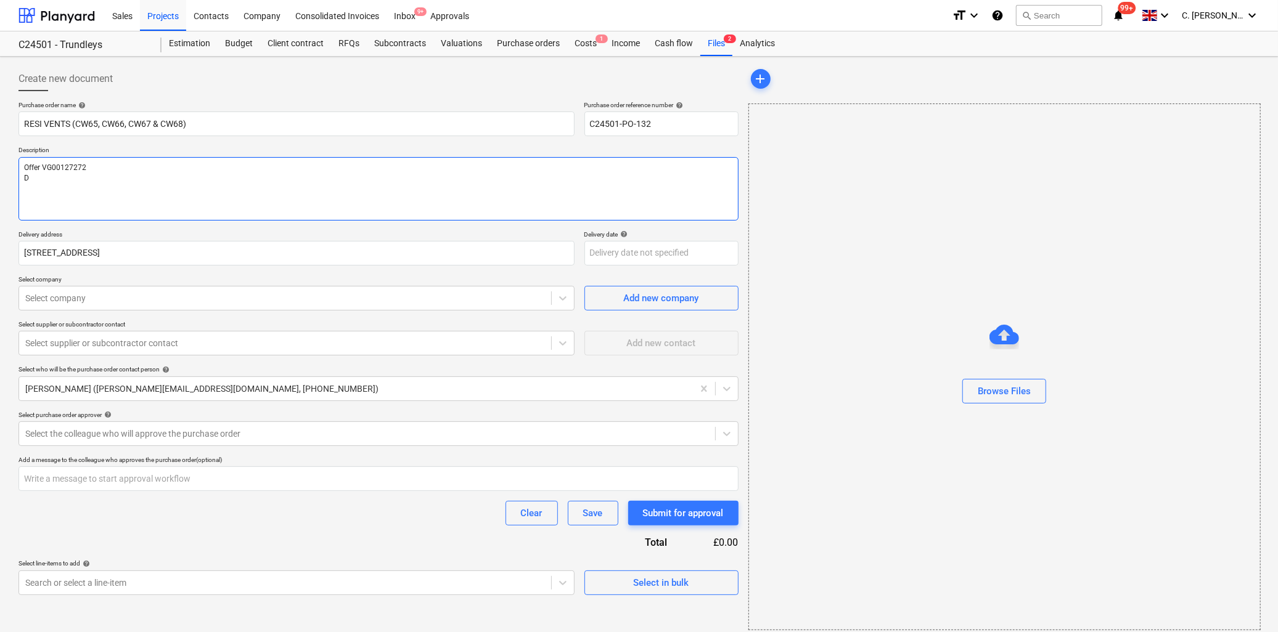
type textarea "x"
type textarea "Offer VG00127272 Dat"
type textarea "x"
type textarea "Offer VG00127272 Date"
type textarea "x"
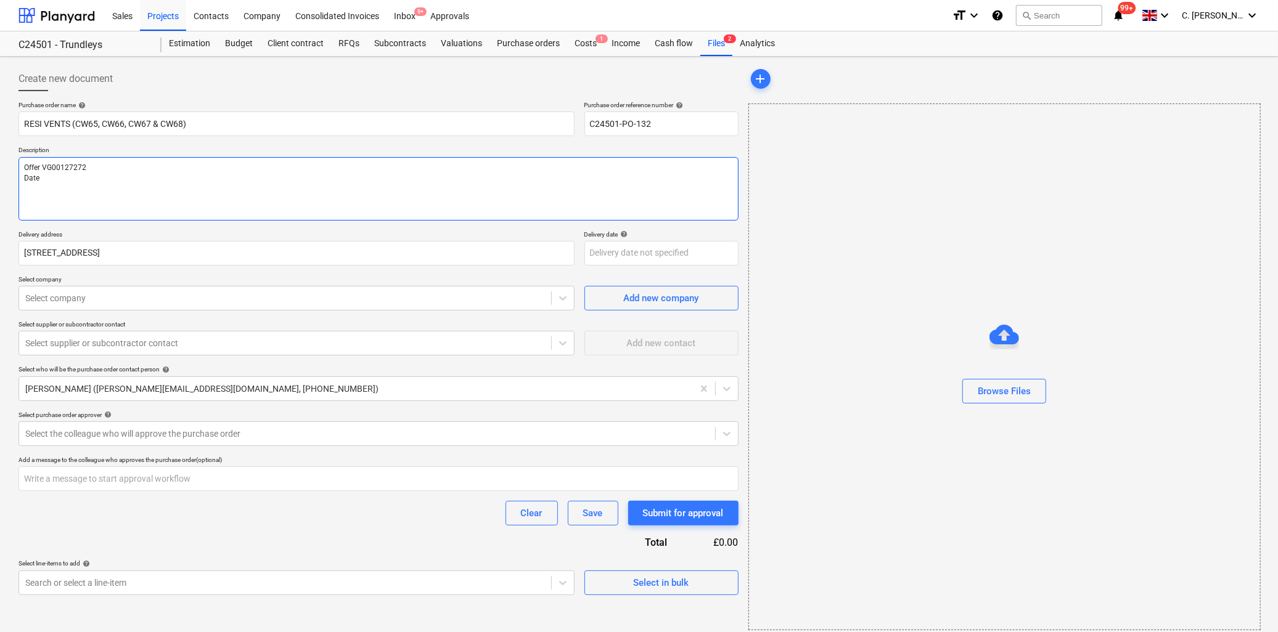
type textarea "Offer VG00127272 Date"
type textarea "x"
type textarea "Offer VG00127272 Date 3"
type textarea "x"
type textarea "Offer VG00127272 Date 30"
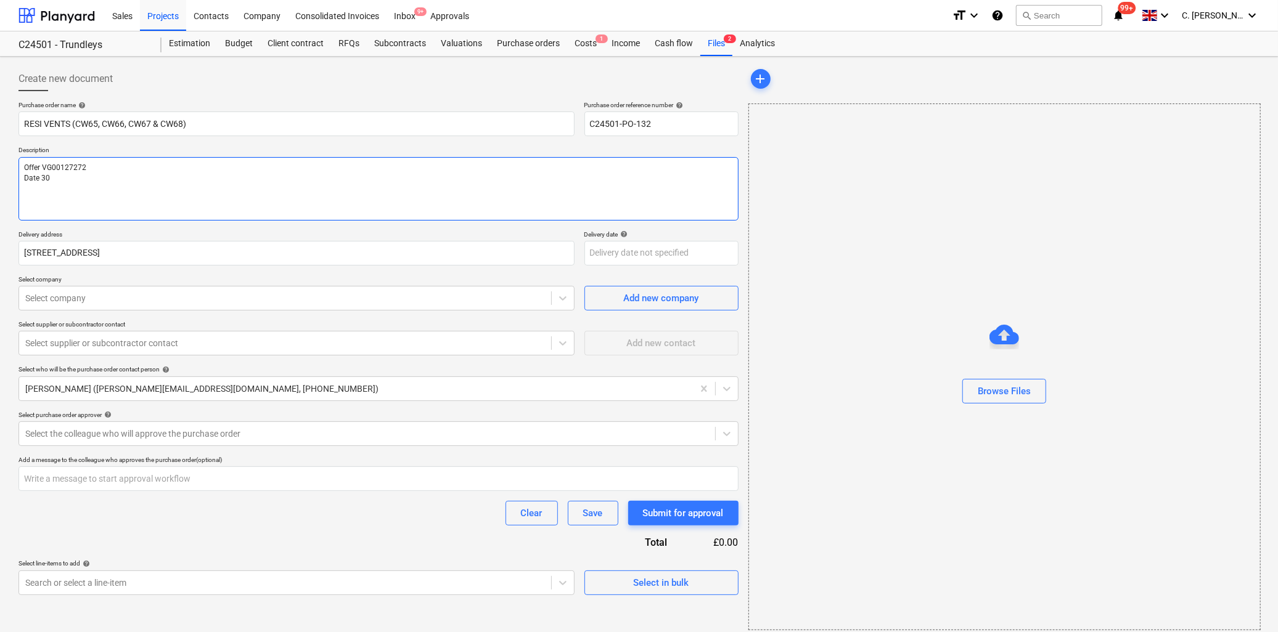
type textarea "x"
type textarea "Offer VG00127272 Date 30/"
type textarea "x"
type textarea "Offer VG00127272 Date 30/0"
type textarea "x"
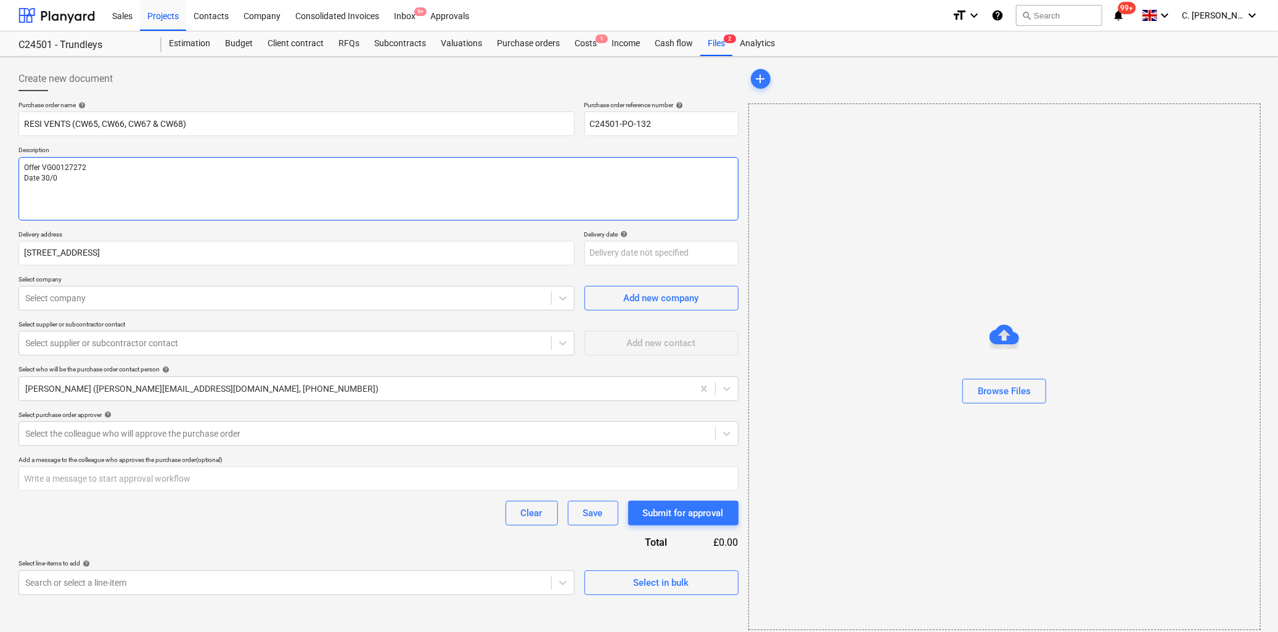
type textarea "Offer VG00127272 Date 30/06"
type textarea "x"
type textarea "Offer VG00127272 Date 30/0"
type textarea "x"
type textarea "Offer VG00127272 Date 30/09"
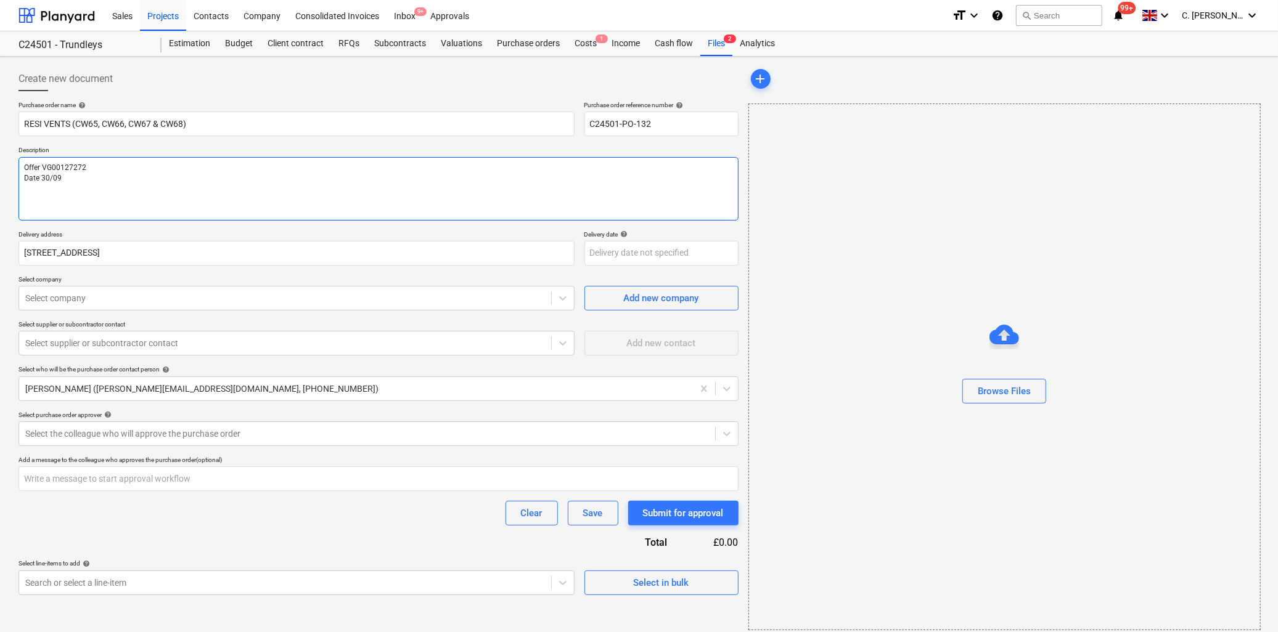
type textarea "x"
type textarea "Offer VG00127272 Date 30/09/"
type textarea "x"
type textarea "Offer VG00127272 Date 30/09/2"
type textarea "x"
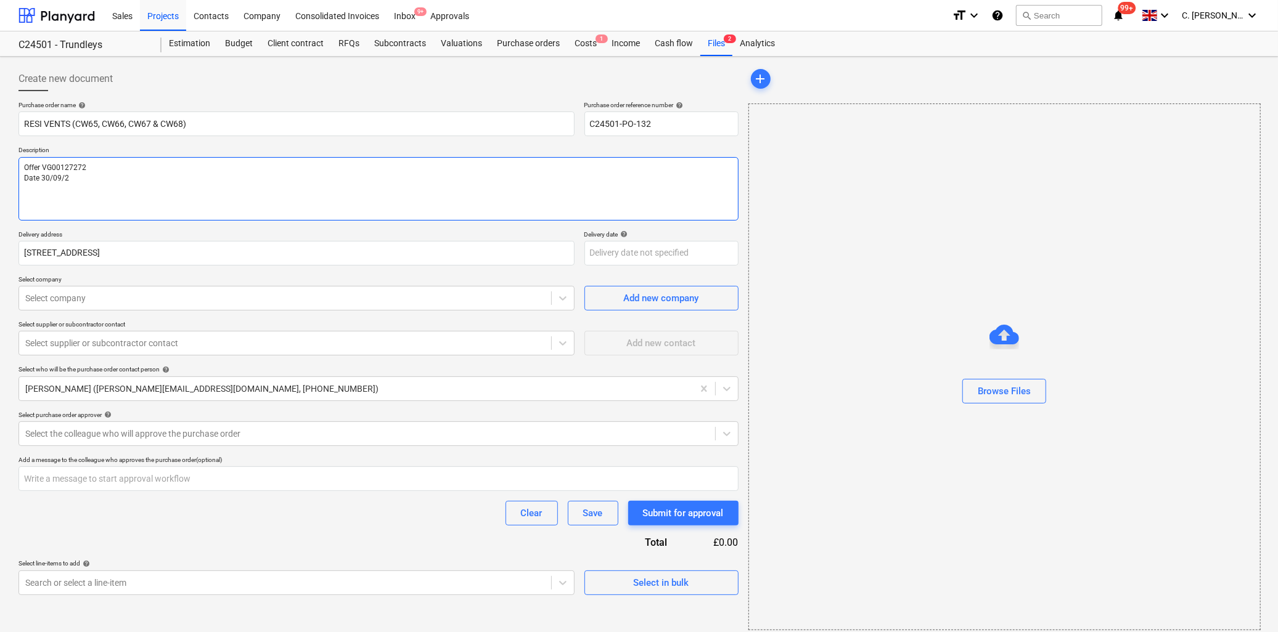
type textarea "Offer VG00127272 Date [DATE]"
type textarea "x"
type textarea "Offer VG00127272 Date 30/09/202"
type textarea "x"
type textarea "Offer VG00127272 Date [DATE]"
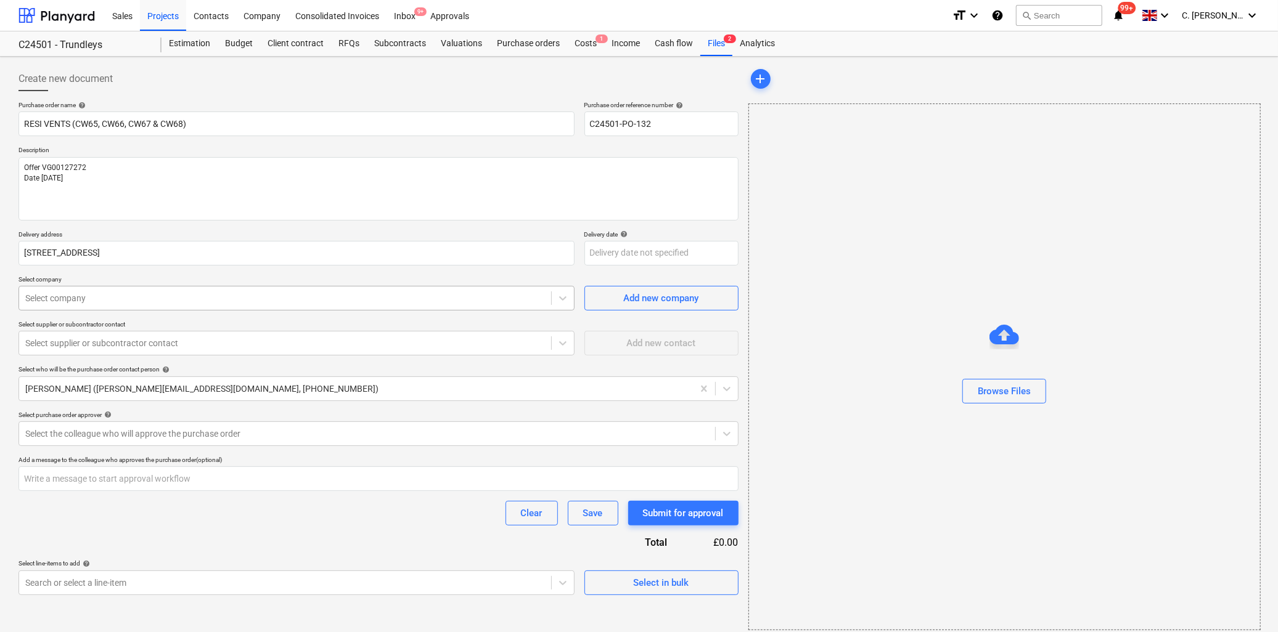
type textarea "x"
click at [99, 304] on div at bounding box center [285, 298] width 520 height 12
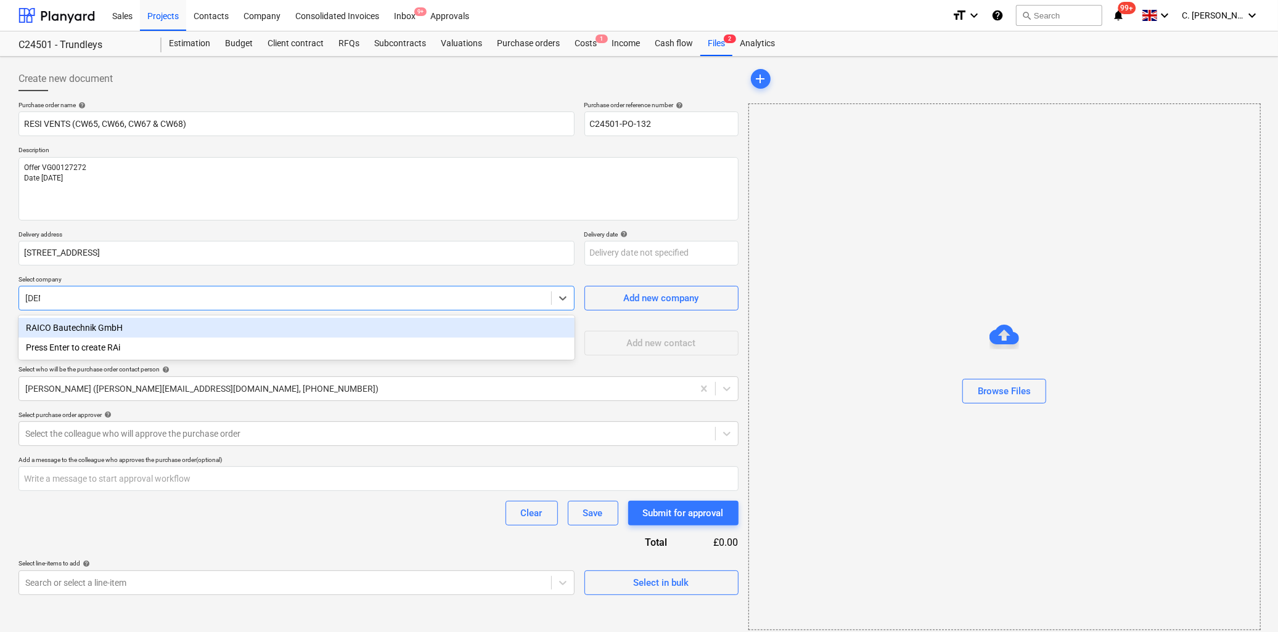
type input "RAico"
click at [88, 324] on div "RAICO Bautechnik GmbH" at bounding box center [296, 328] width 556 height 20
type textarea "x"
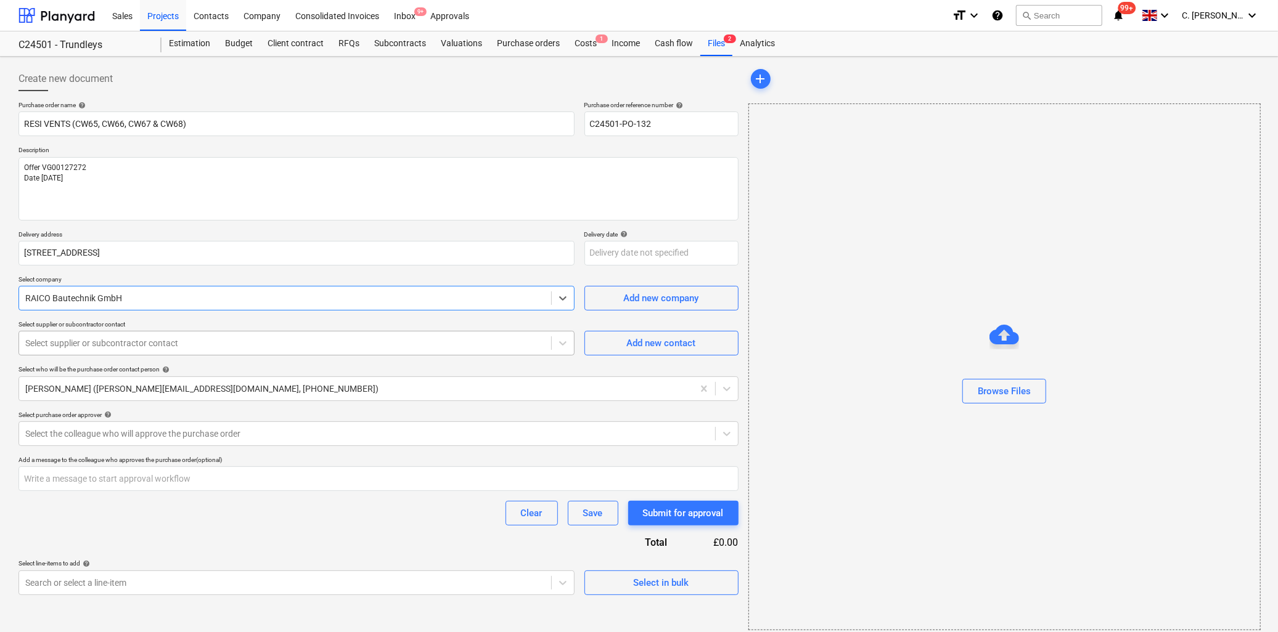
click at [35, 348] on div at bounding box center [285, 343] width 520 height 12
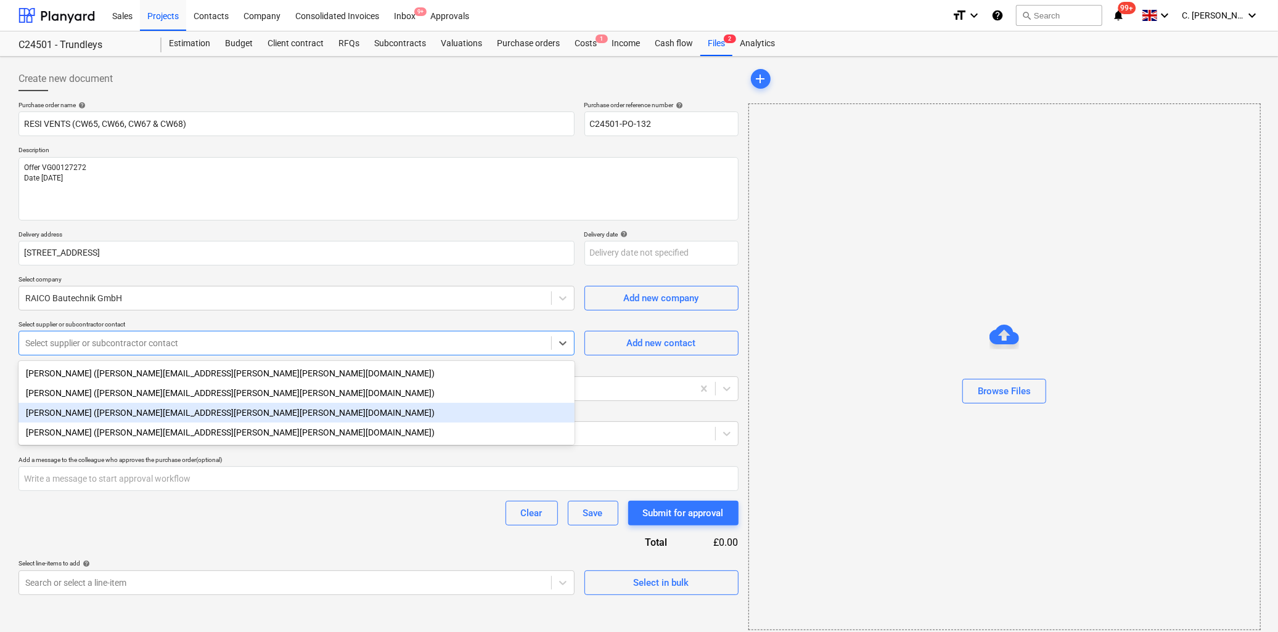
click at [89, 414] on div "[PERSON_NAME] ([PERSON_NAME][EMAIL_ADDRESS][PERSON_NAME][PERSON_NAME][DOMAIN_NA…" at bounding box center [296, 413] width 556 height 20
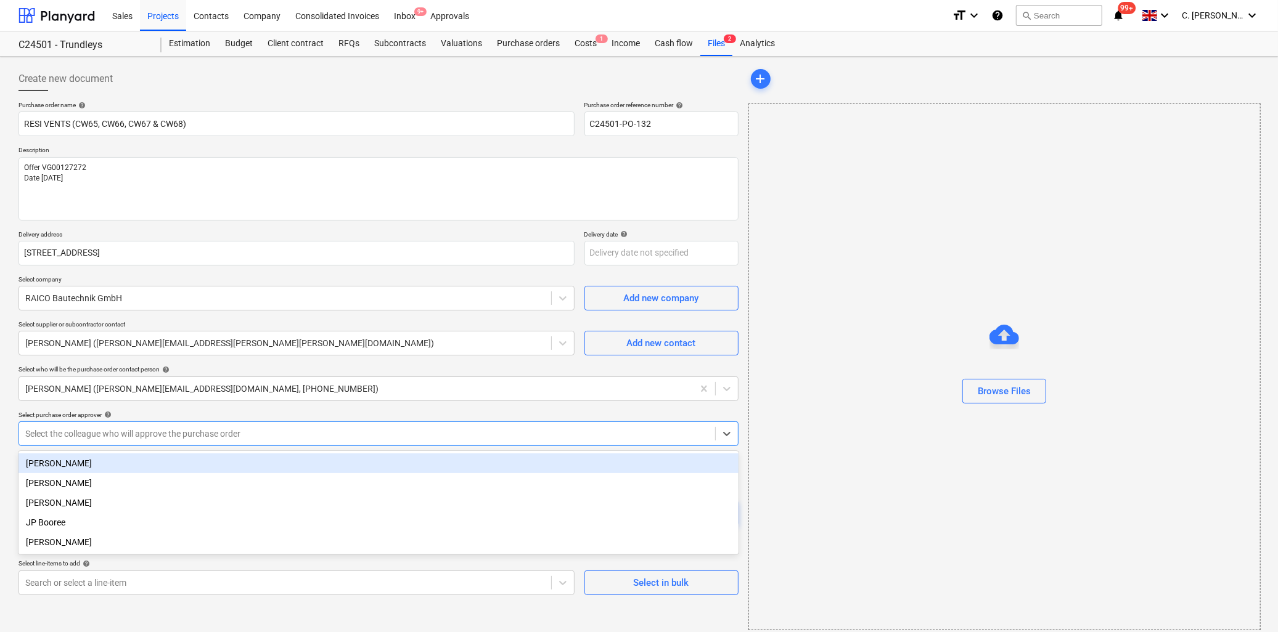
click at [72, 432] on div at bounding box center [367, 434] width 684 height 12
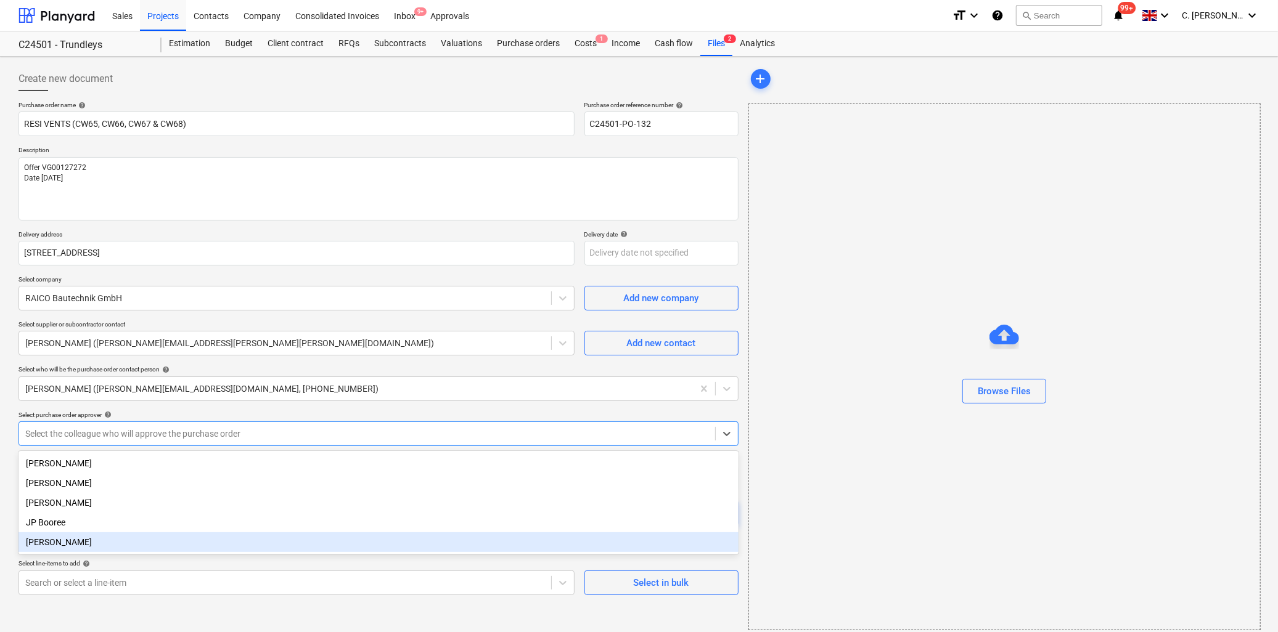
click at [46, 546] on div "[PERSON_NAME]" at bounding box center [378, 543] width 720 height 20
type textarea "x"
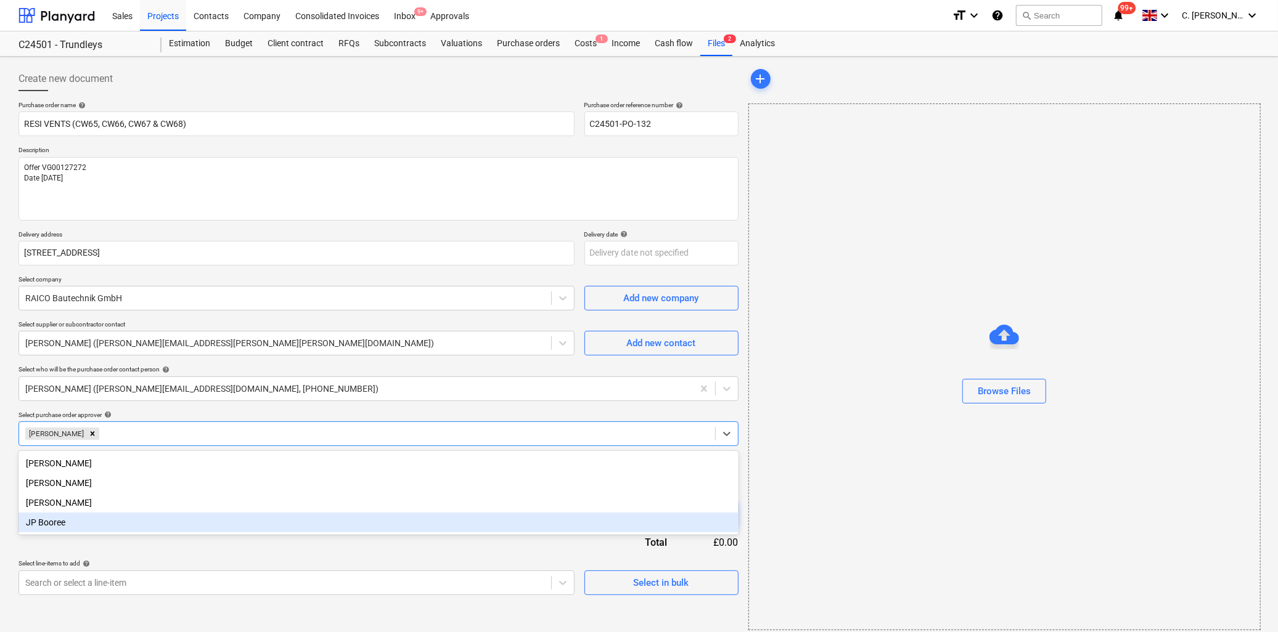
click at [276, 544] on div "Purchase order name help RESI VENTS (CW65, CW66, CW67 & CW68) Purchase order re…" at bounding box center [378, 348] width 720 height 494
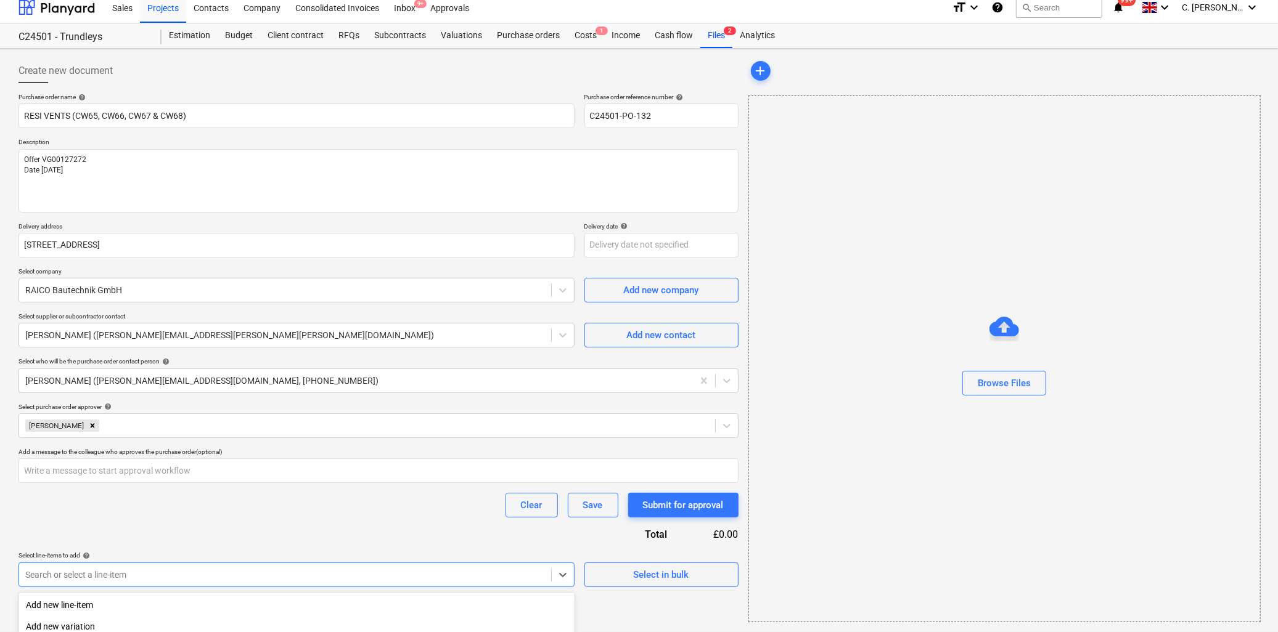
scroll to position [155, 0]
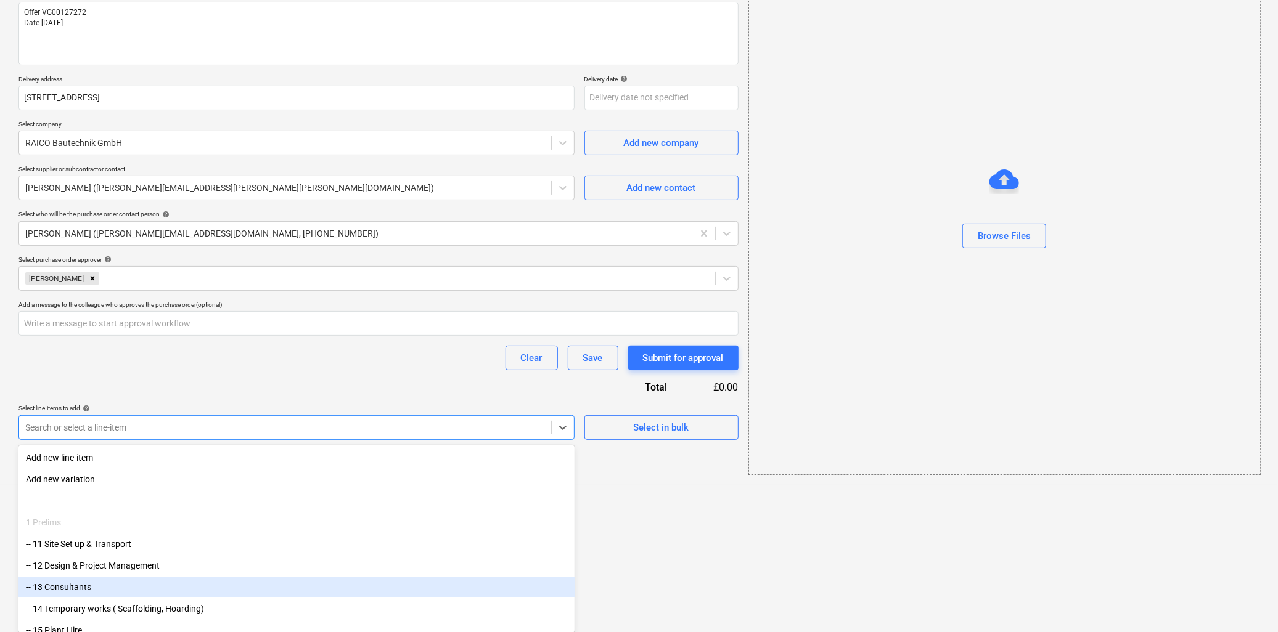
click at [305, 477] on body "Sales Projects Contacts Company Consolidated Invoices Inbox 9+ Approvals format…" at bounding box center [639, 161] width 1278 height 632
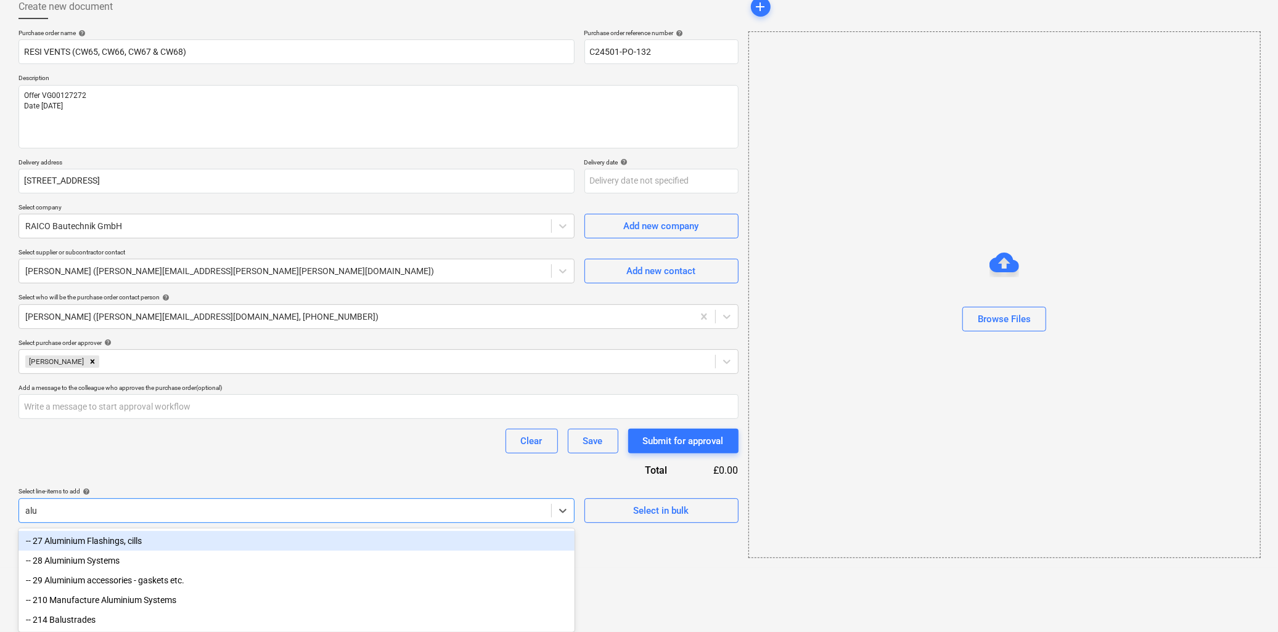
type input "alum"
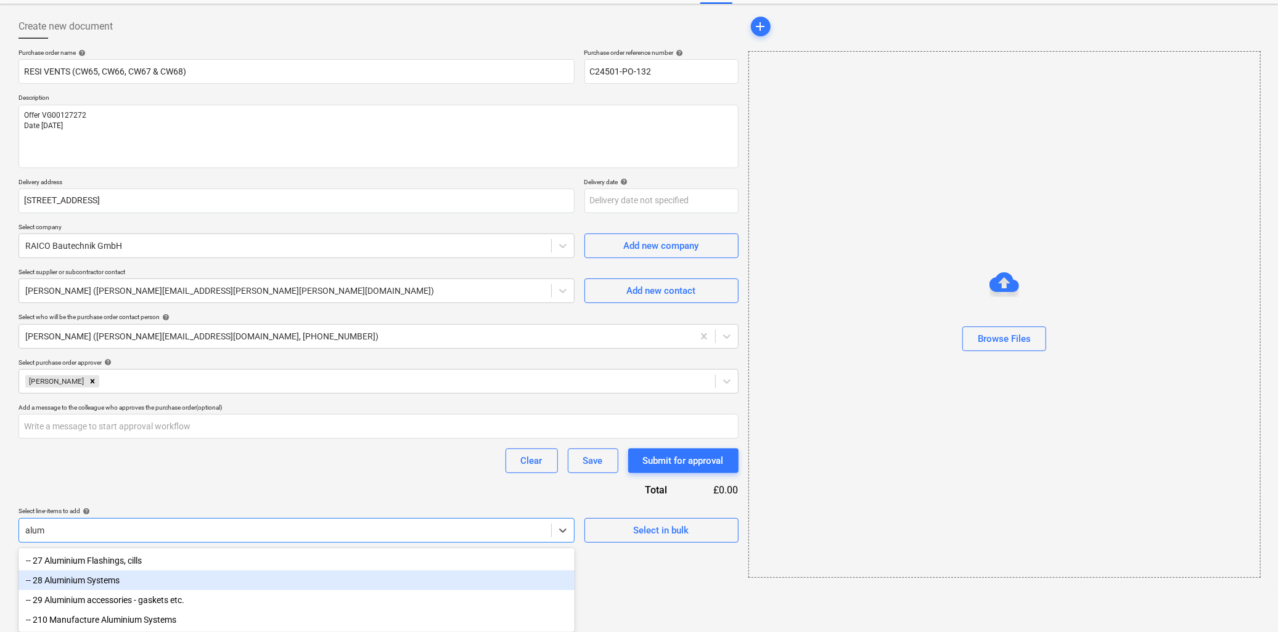
click at [72, 578] on div "-- 28 Aluminium Systems" at bounding box center [296, 581] width 556 height 20
type textarea "x"
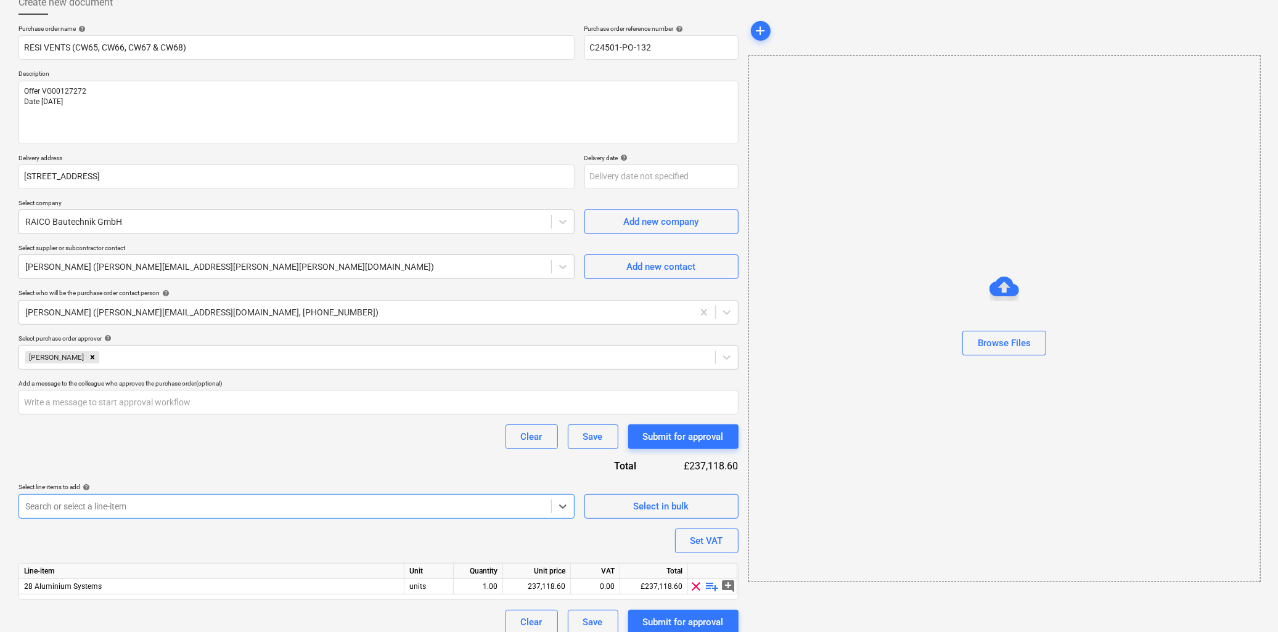
scroll to position [89, 0]
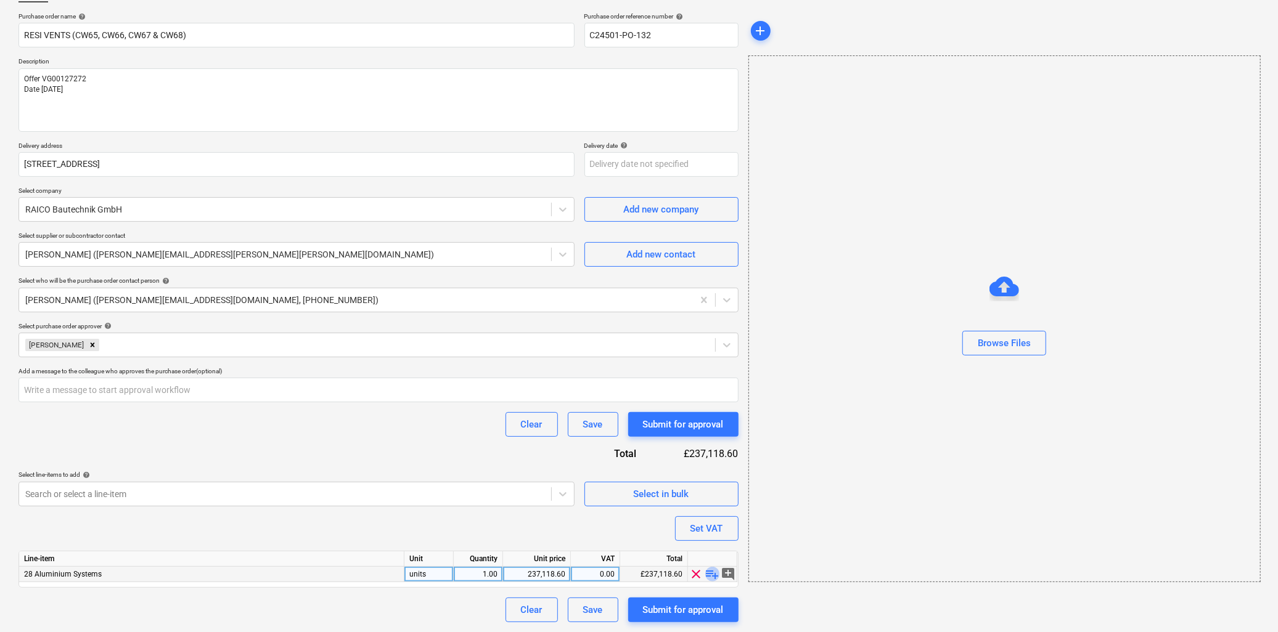
click at [713, 575] on span "playlist_add" at bounding box center [712, 574] width 15 height 15
type textarea "x"
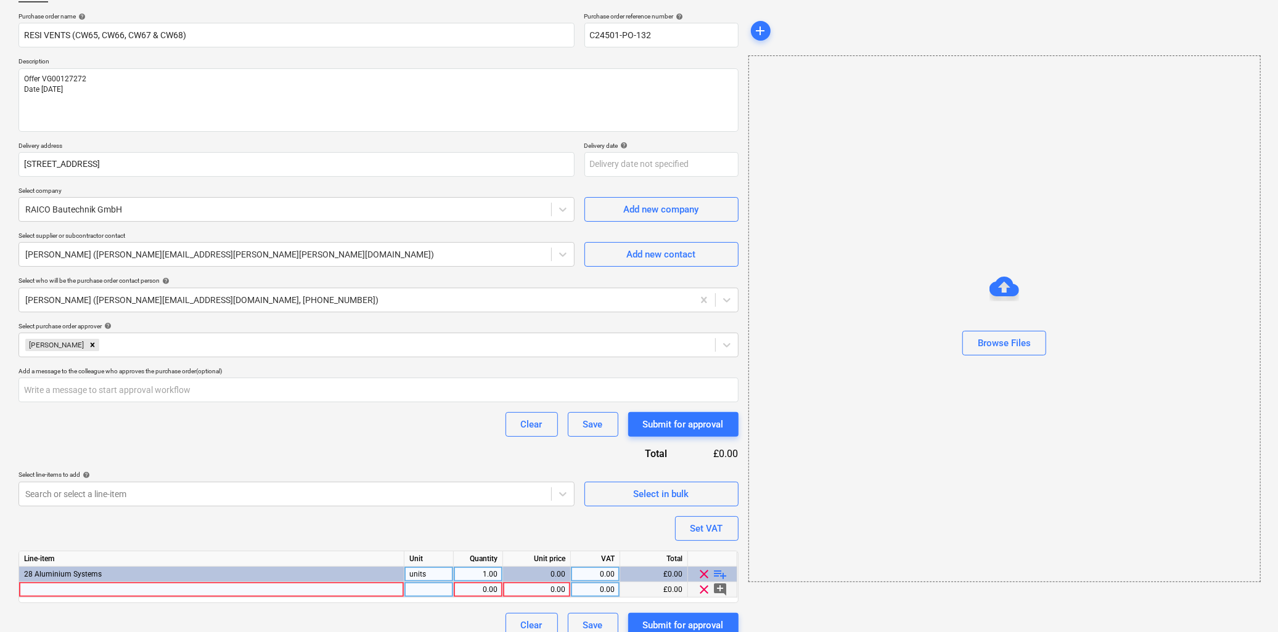
click at [111, 582] on div at bounding box center [211, 589] width 385 height 15
type input "RESI - Vents to CW65, CW66, CW67 and CW68"
type textarea "x"
click at [422, 589] on div at bounding box center [428, 589] width 49 height 15
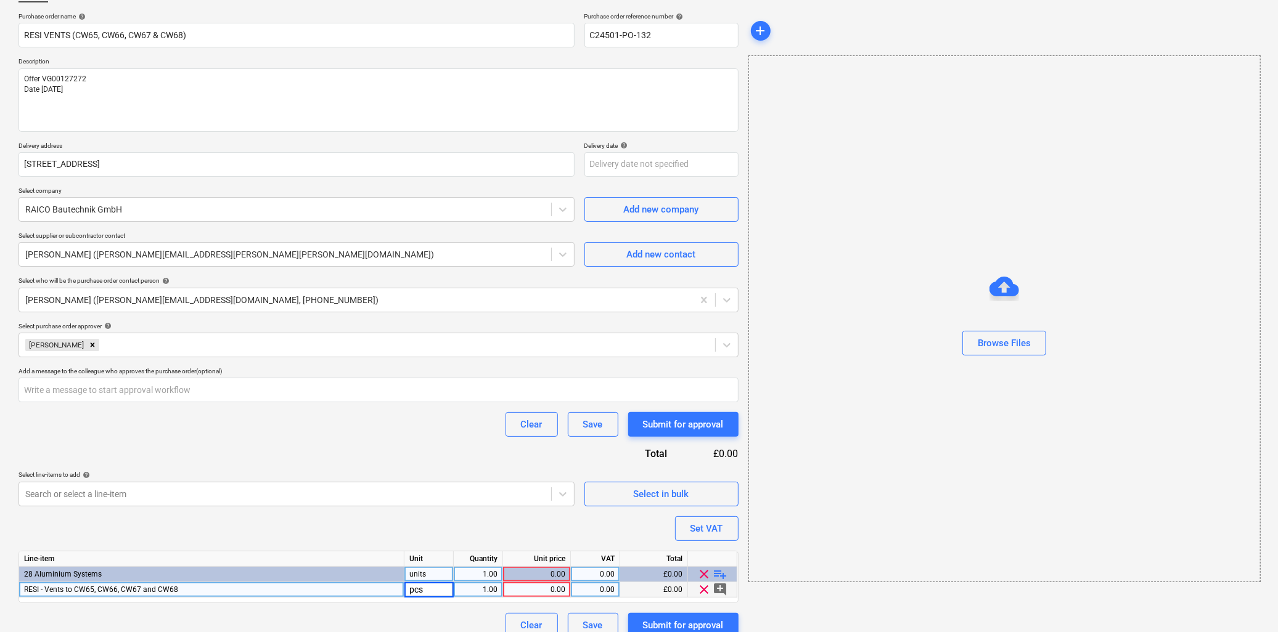
type input "1"
type textarea "x"
click at [531, 593] on div "0.00" at bounding box center [536, 589] width 57 height 15
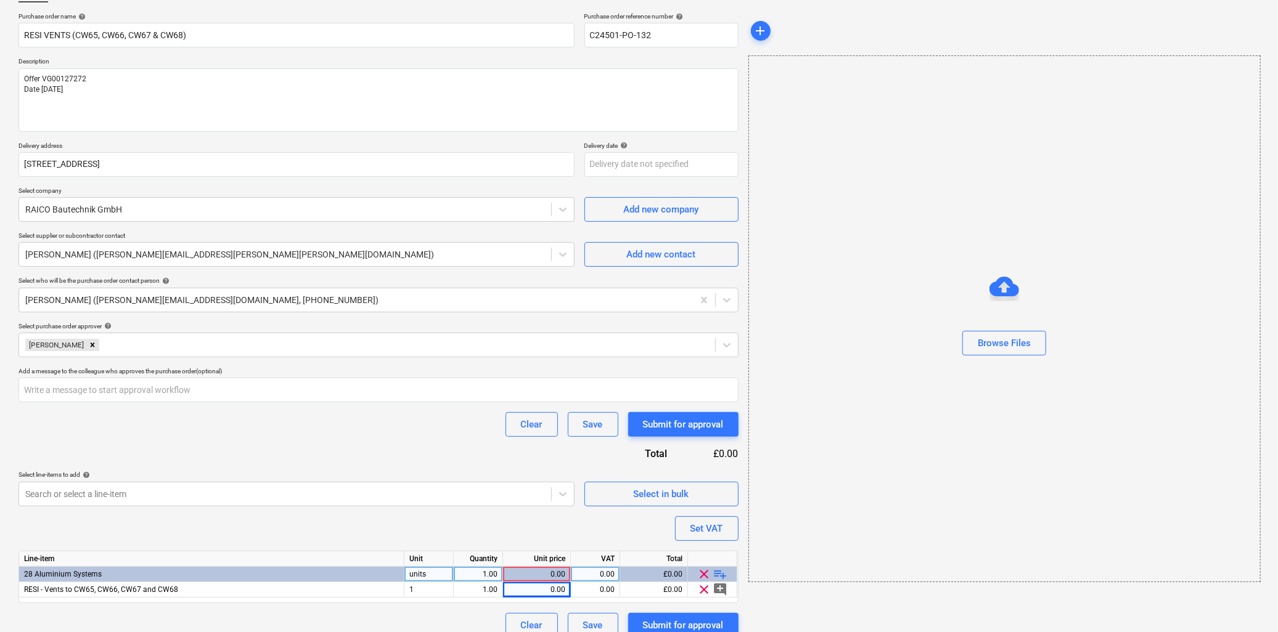
drag, startPoint x: 443, startPoint y: 593, endPoint x: 292, endPoint y: 574, distance: 152.1
click at [292, 573] on div "Line-item Unit Quantity Unit price VAT Total 28 Aluminium Systems units 1.00 0.…" at bounding box center [378, 577] width 720 height 52
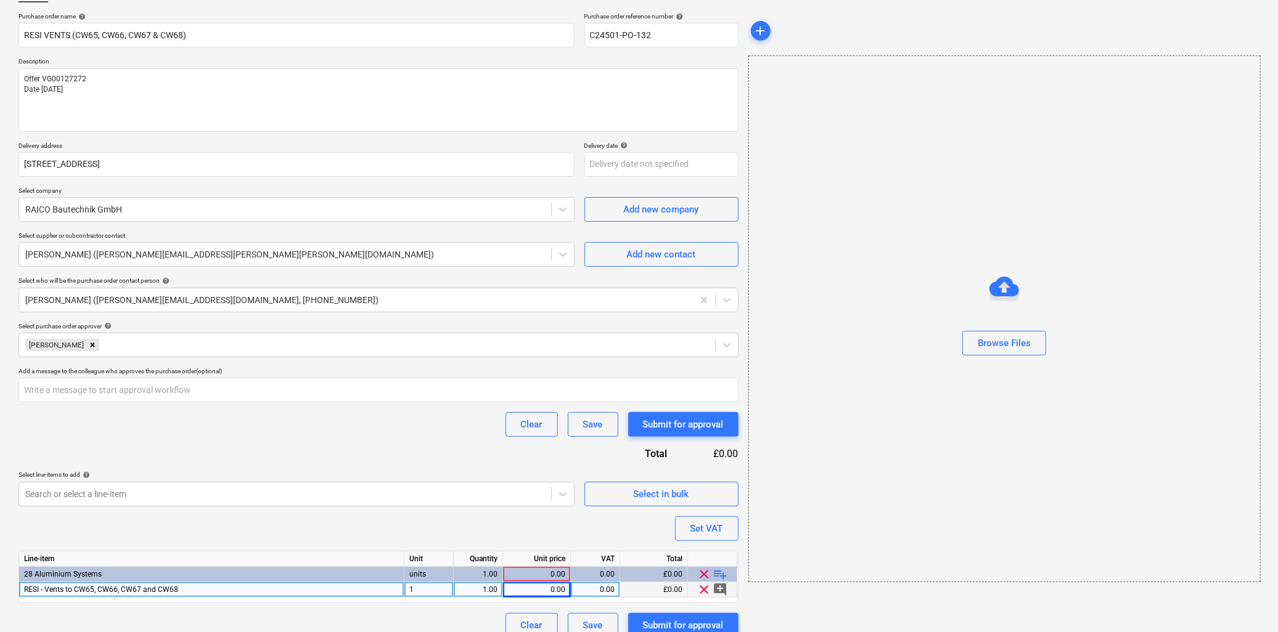
click at [433, 586] on div "1" at bounding box center [428, 589] width 49 height 15
type input "Unit"
type textarea "x"
click at [555, 593] on div "0.00" at bounding box center [536, 589] width 57 height 15
type input "34805"
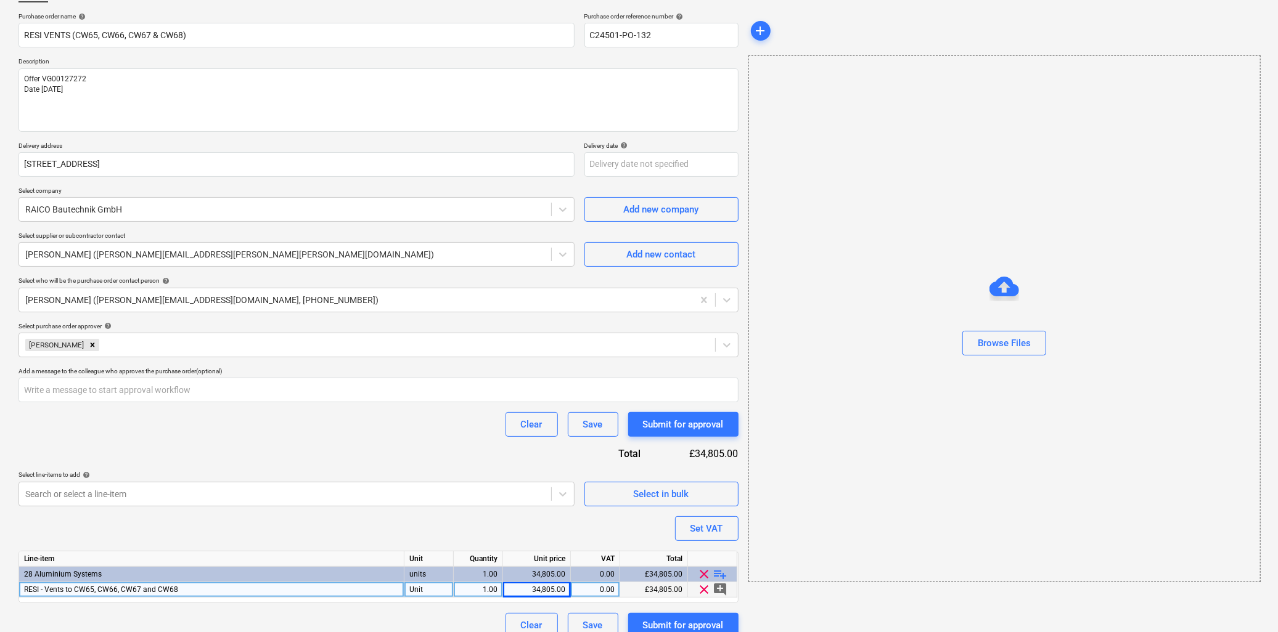
click at [593, 592] on div "0.00" at bounding box center [595, 589] width 39 height 15
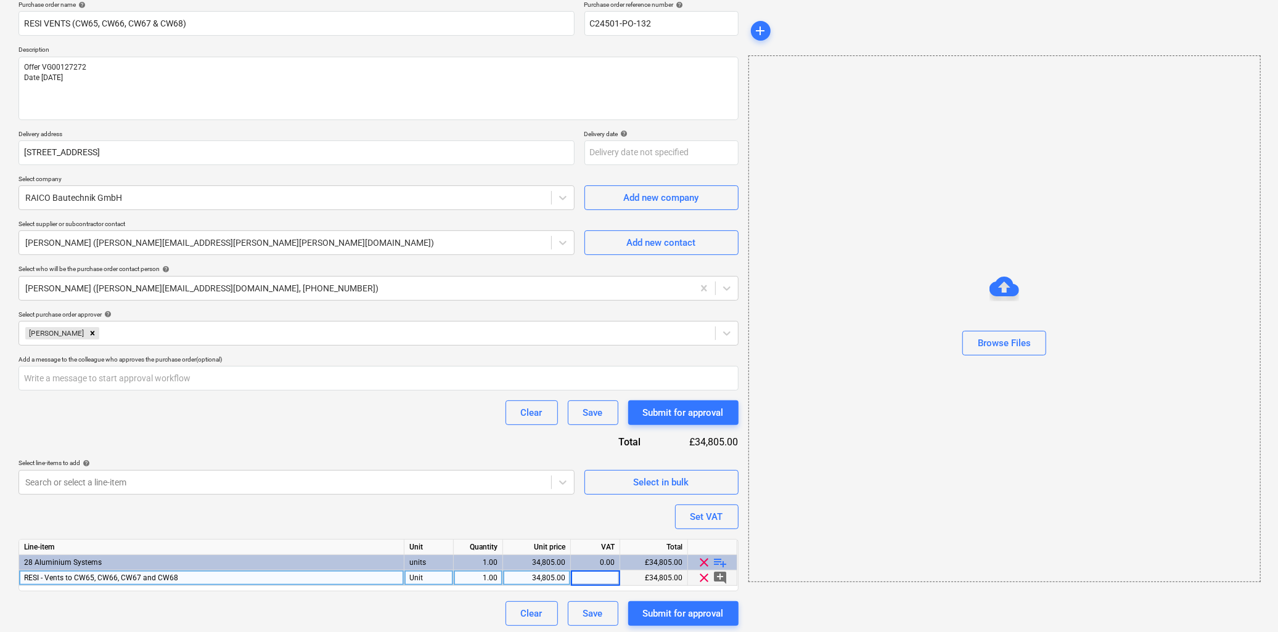
scroll to position [104, 0]
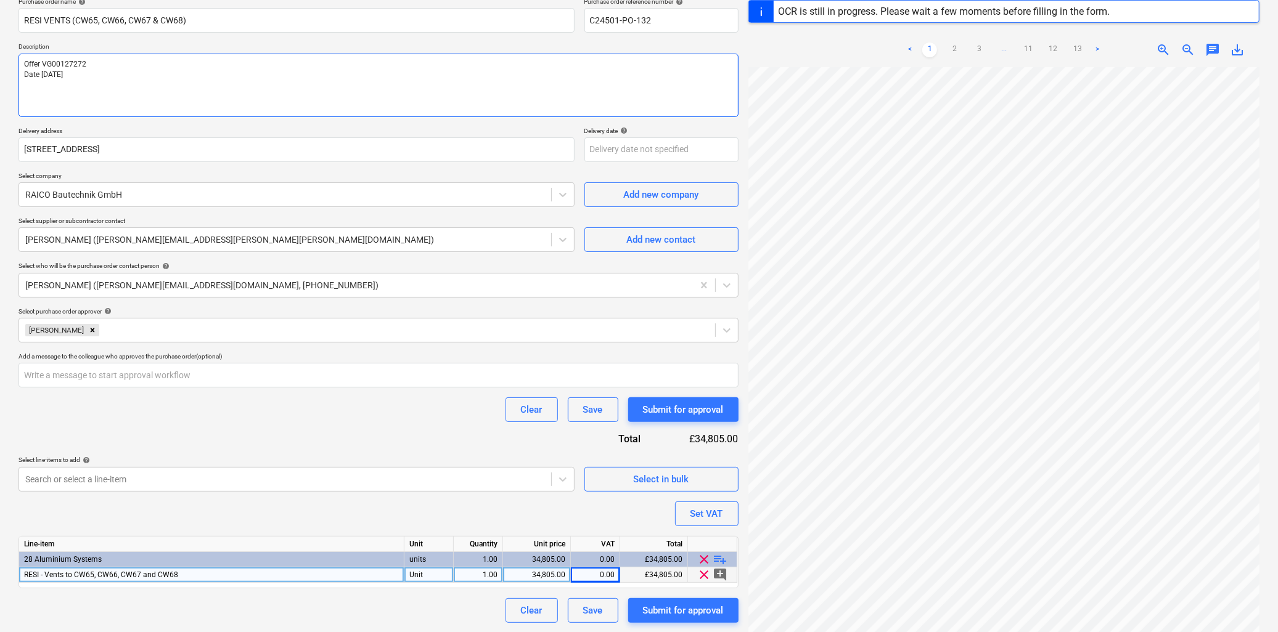
drag, startPoint x: 96, startPoint y: 65, endPoint x: 121, endPoint y: 63, distance: 24.7
click at [96, 65] on textarea "Offer VG00127272 Date [DATE]" at bounding box center [378, 85] width 720 height 63
click at [115, 75] on textarea "Offer VG00127272 Date [DATE]" at bounding box center [378, 85] width 720 height 63
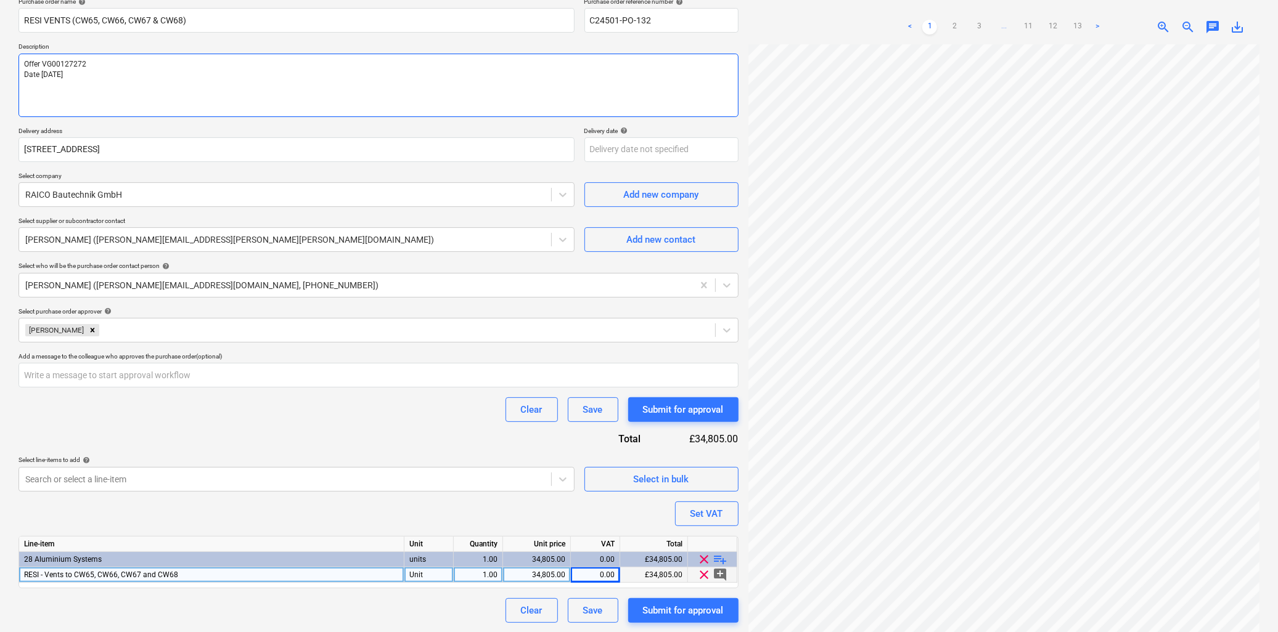
click at [103, 59] on textarea "Offer VG00127272 Date [DATE]" at bounding box center [378, 85] width 720 height 63
type textarea "x"
type textarea "Offer VG00127272 Date [DATE]"
type textarea "x"
type textarea "Offer VG00127272 & Date [DATE]"
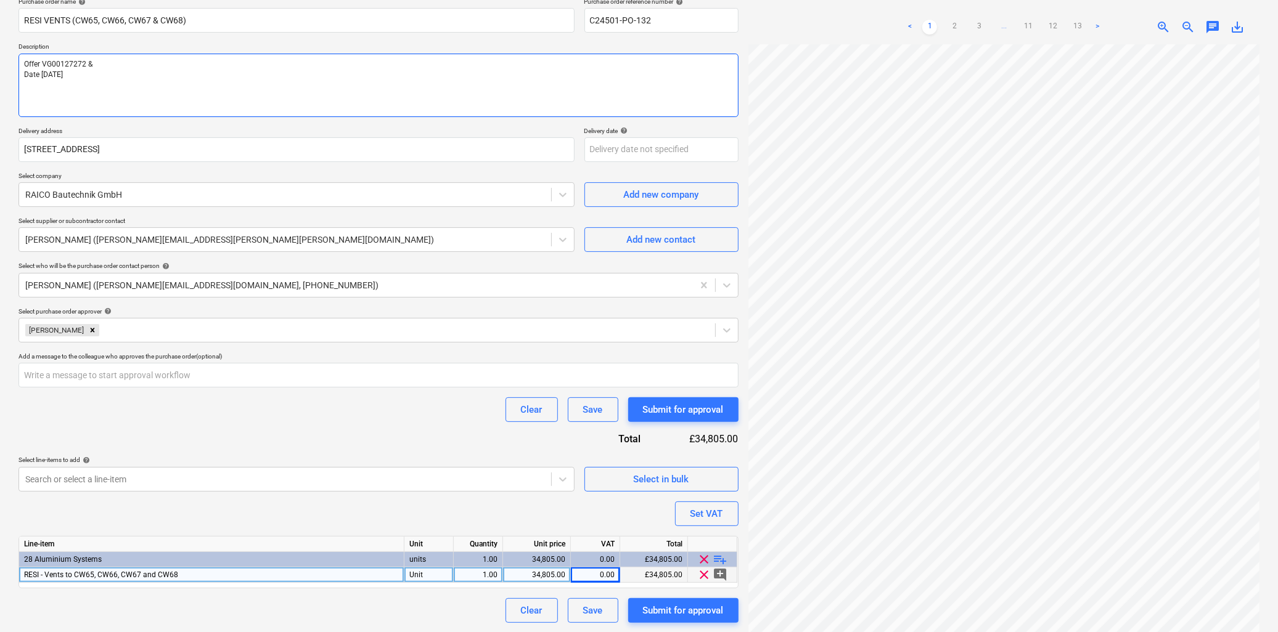
type textarea "x"
type textarea "Offer VG00127272 & Date [DATE]"
click at [130, 65] on textarea "Offer VG00127272 & Date [DATE]" at bounding box center [378, 85] width 720 height 63
type textarea "x"
type textarea "Offer VG00127272 & Date [DATE]"
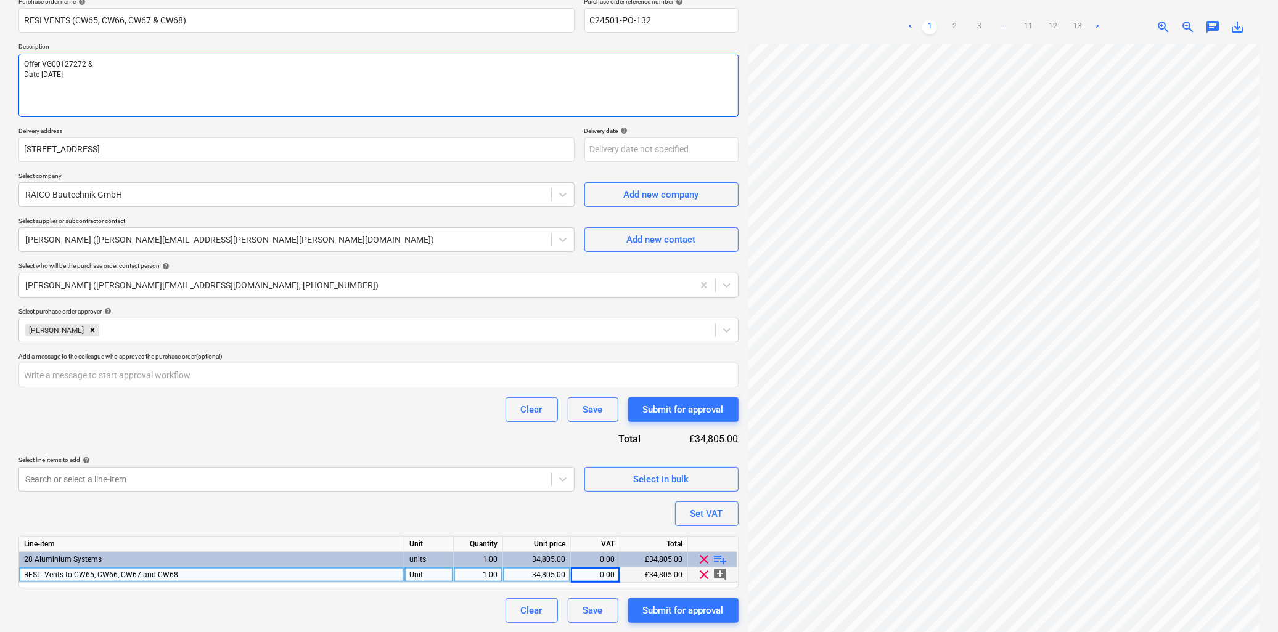
paste textarea "VG00127267"
type textarea "x"
type textarea "Offer VG00127272 & VG00127267 Date [DATE]"
click at [719, 558] on span "playlist_add" at bounding box center [720, 559] width 15 height 15
type textarea "x"
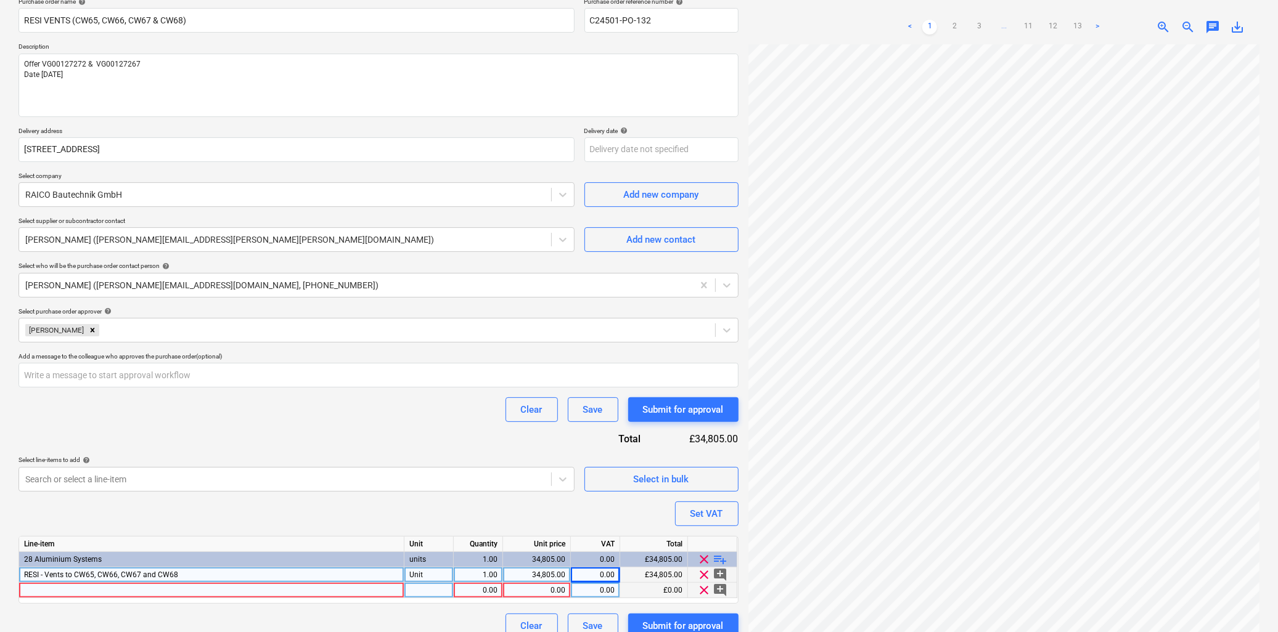
click at [93, 591] on div at bounding box center [211, 590] width 385 height 15
type input "RESI - End Caps to CW65, CW66, CW67 and CW68"
type textarea "x"
click at [418, 591] on div at bounding box center [428, 590] width 49 height 15
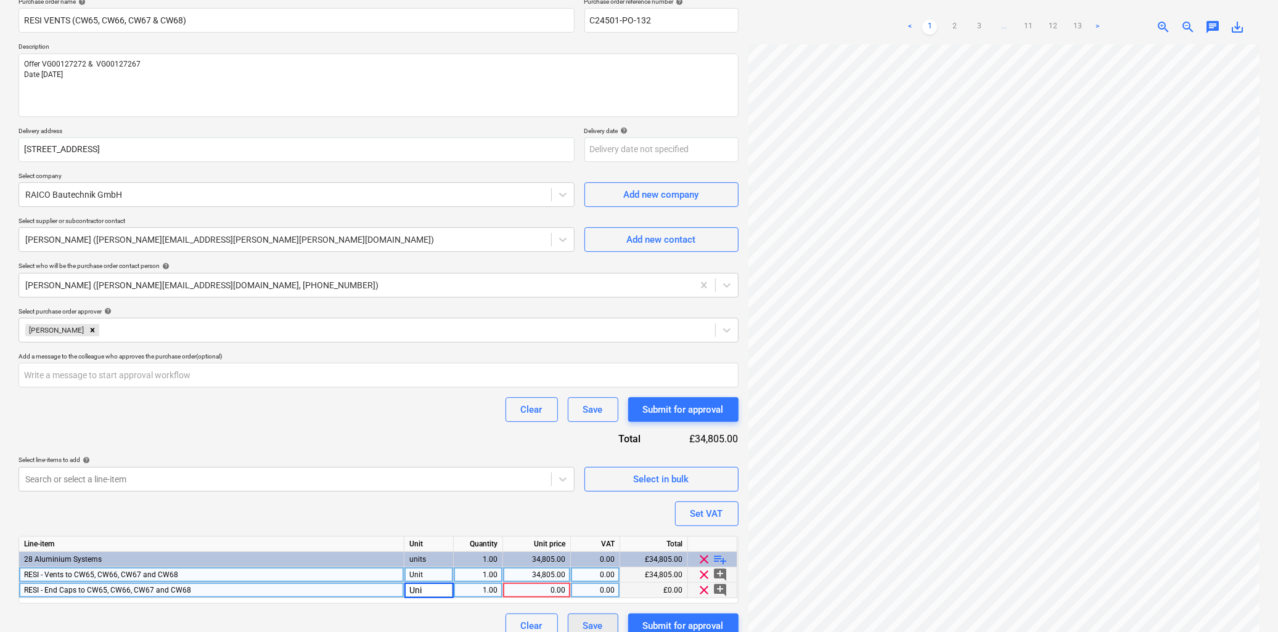
type input "Unit"
type textarea "x"
click at [543, 586] on div "0.00" at bounding box center [536, 590] width 57 height 15
type input "210"
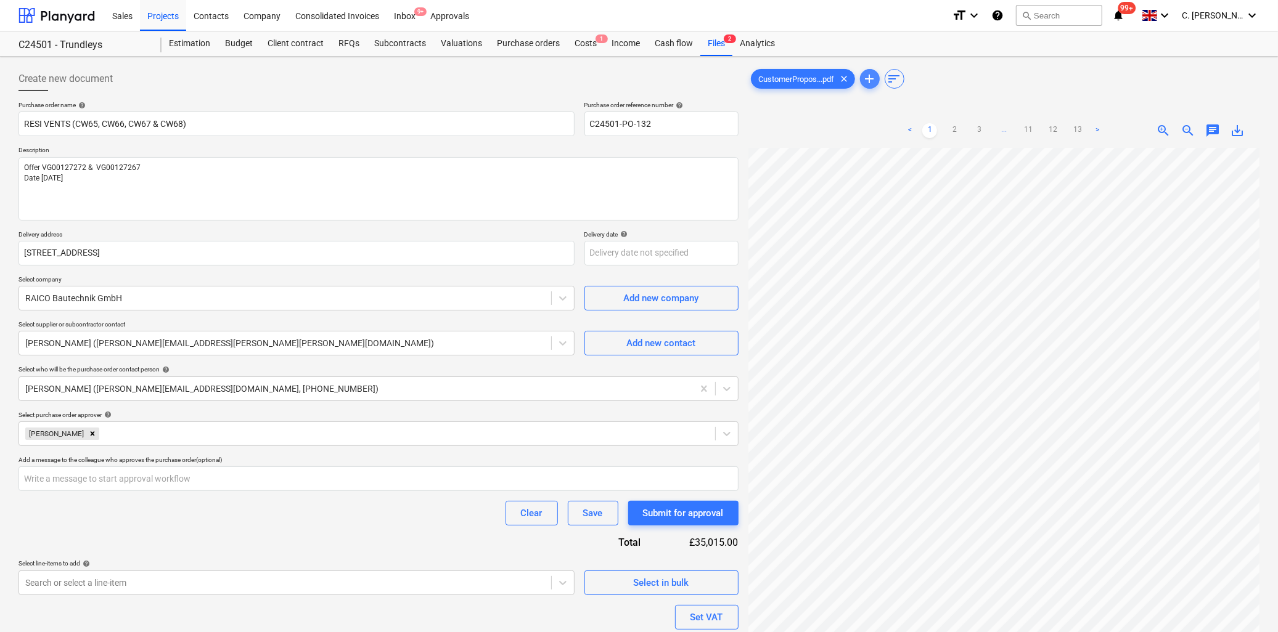
click at [872, 76] on span "add" at bounding box center [869, 79] width 15 height 15
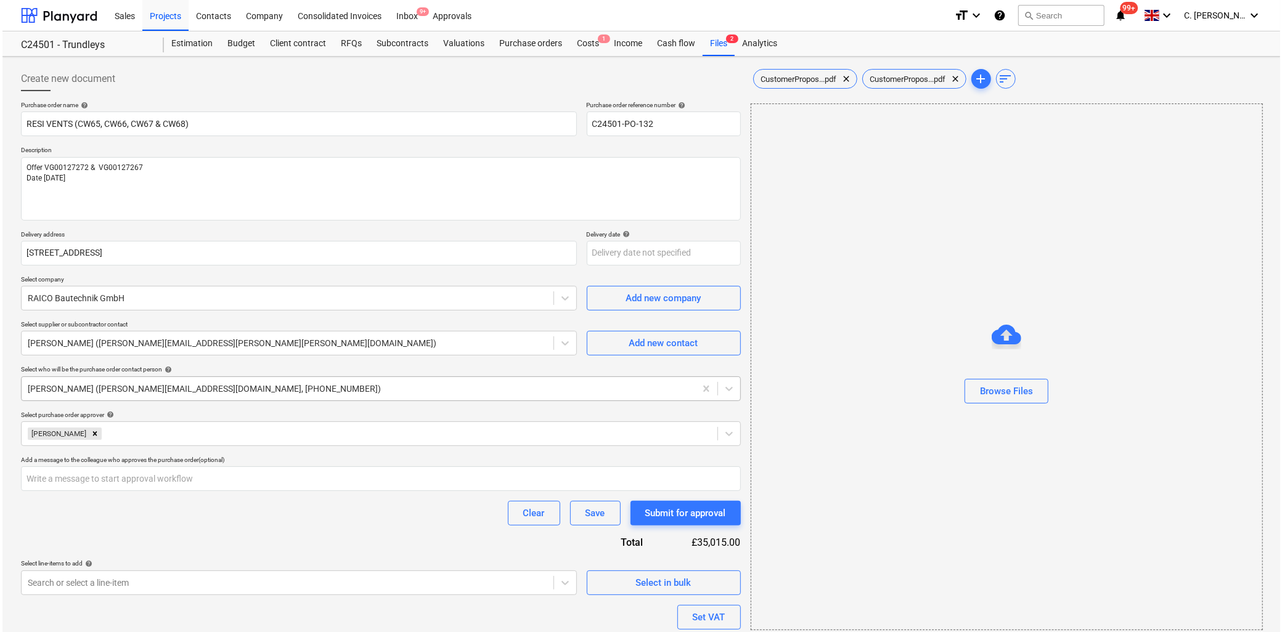
scroll to position [120, 0]
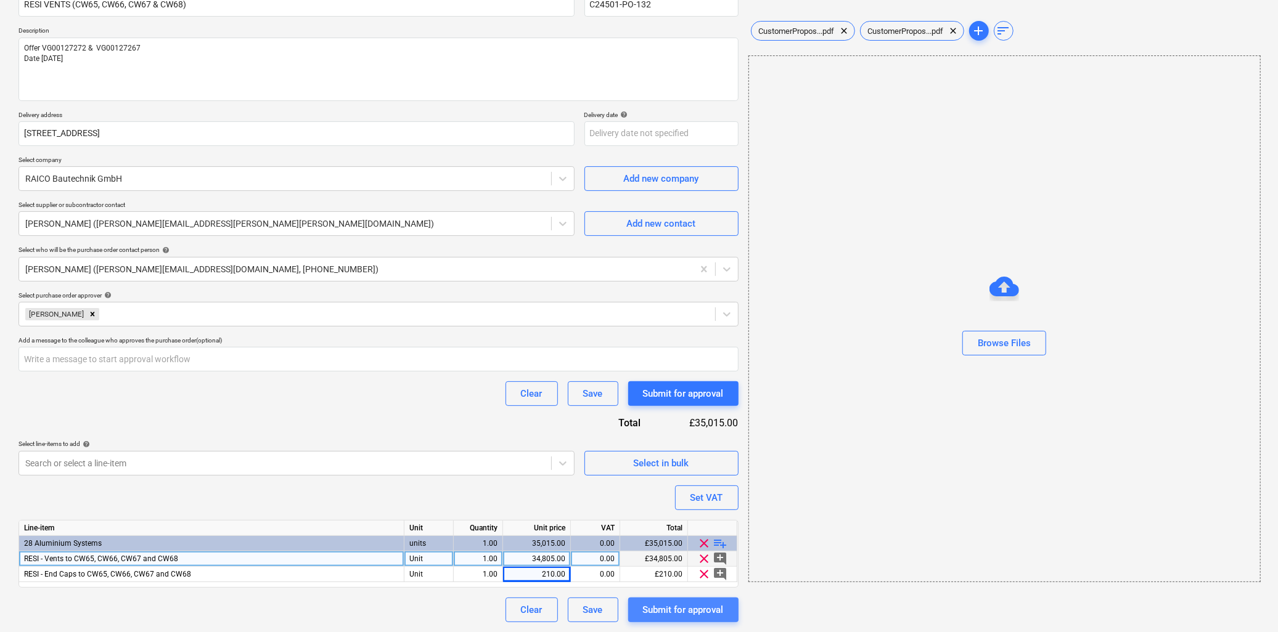
click at [683, 615] on div "Submit for approval" at bounding box center [683, 610] width 81 height 16
type textarea "x"
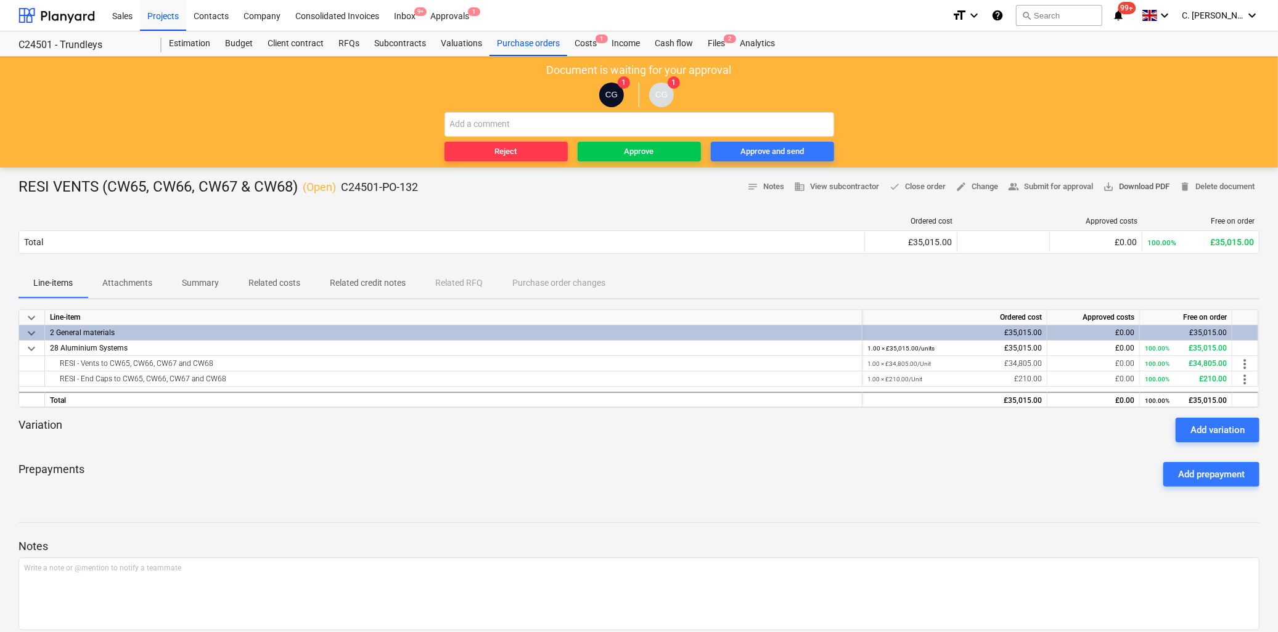
click at [1136, 182] on span "save_alt Download PDF" at bounding box center [1136, 187] width 67 height 14
